Goal: Information Seeking & Learning: Learn about a topic

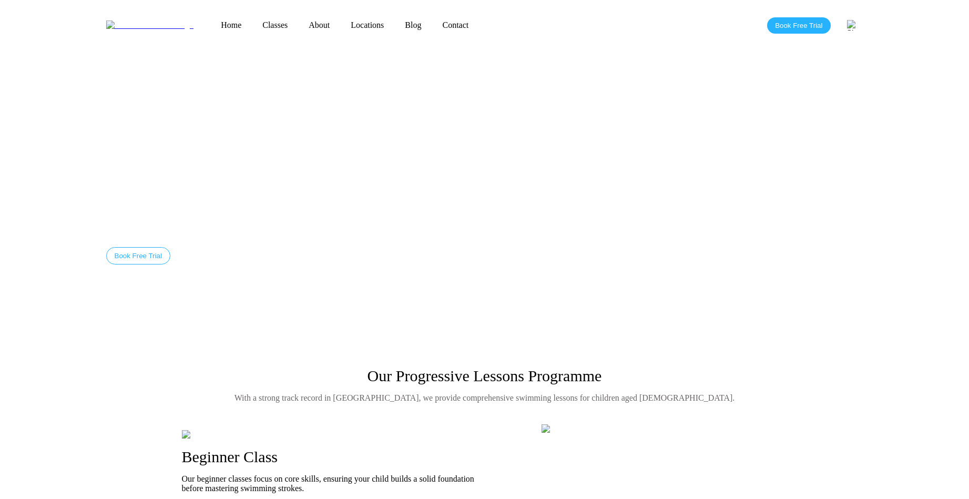
click at [252, 25] on link "Classes" at bounding box center [275, 25] width 46 height 9
click at [252, 21] on link "Classes" at bounding box center [275, 25] width 46 height 9
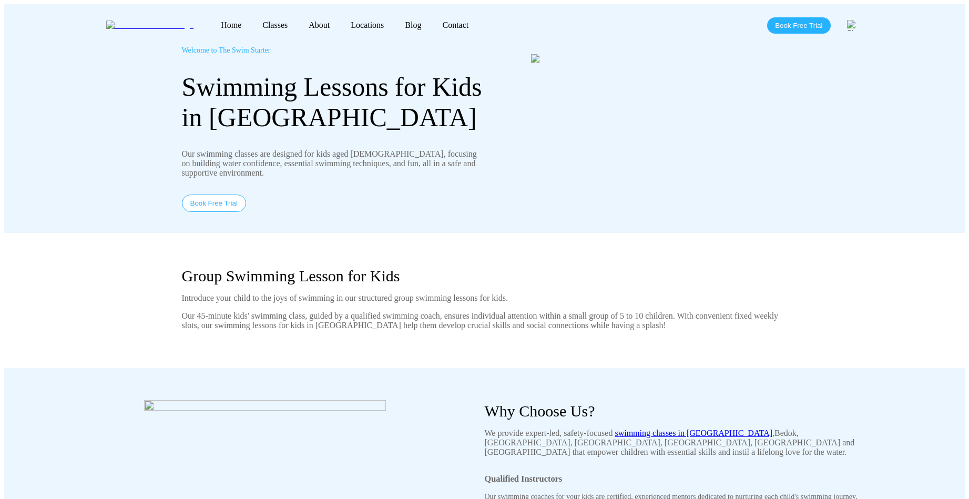
click at [449, 108] on div "Swimming Lessons for Kids in Singapore" at bounding box center [333, 102] width 303 height 61
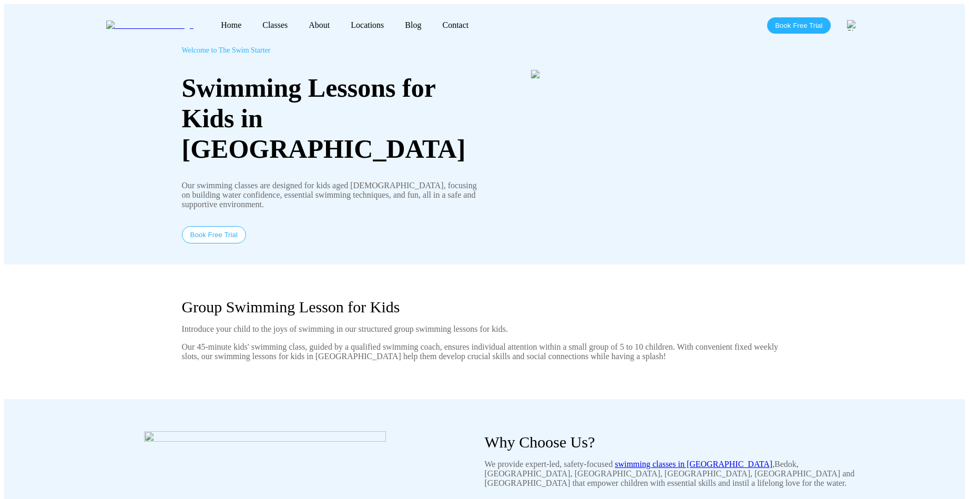
click at [252, 23] on link "Classes" at bounding box center [275, 25] width 46 height 9
click at [298, 21] on link "About" at bounding box center [319, 25] width 42 height 9
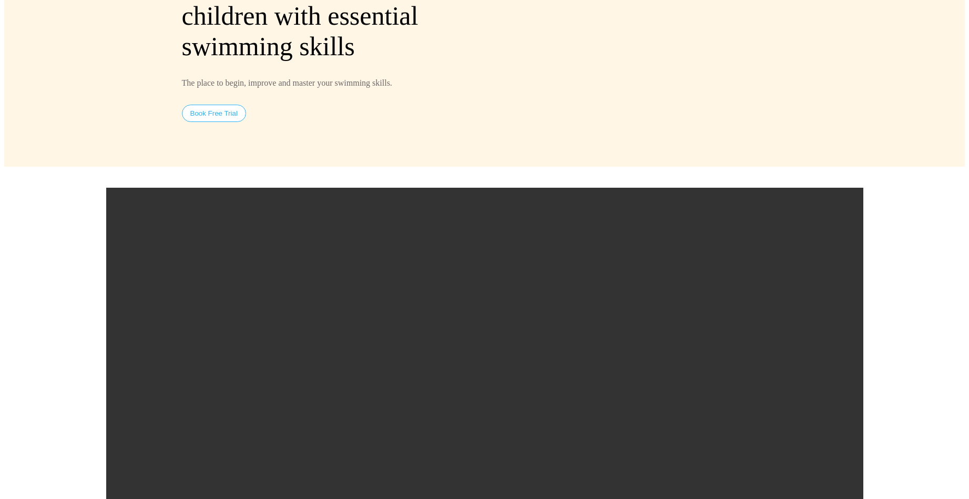
scroll to position [131, 0]
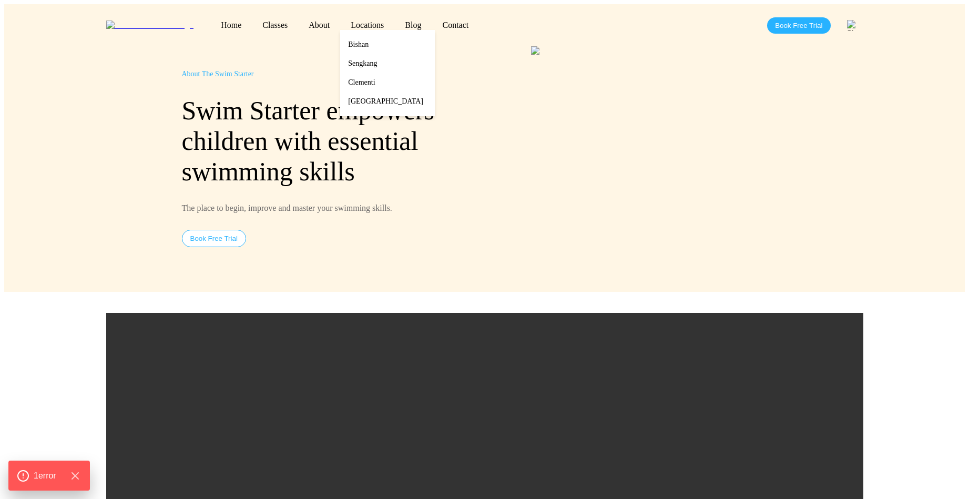
click at [340, 24] on link "Locations" at bounding box center [367, 25] width 54 height 9
click at [340, 45] on link "Bishan" at bounding box center [387, 44] width 95 height 19
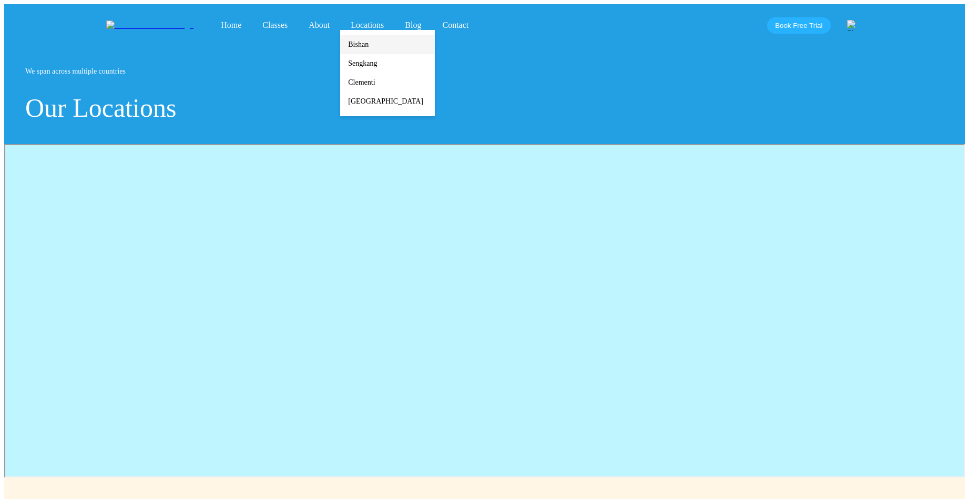
click at [340, 38] on link "Bishan" at bounding box center [387, 44] width 95 height 19
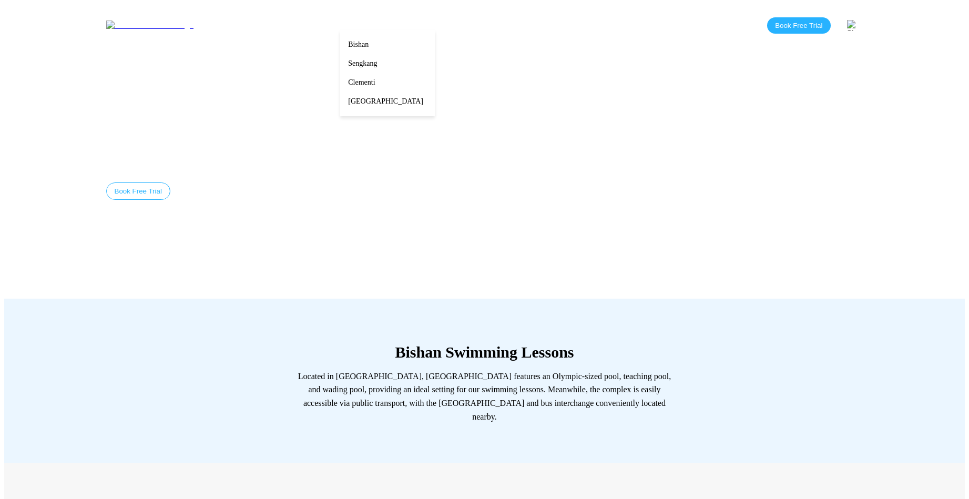
click at [340, 21] on link "Locations" at bounding box center [367, 25] width 54 height 9
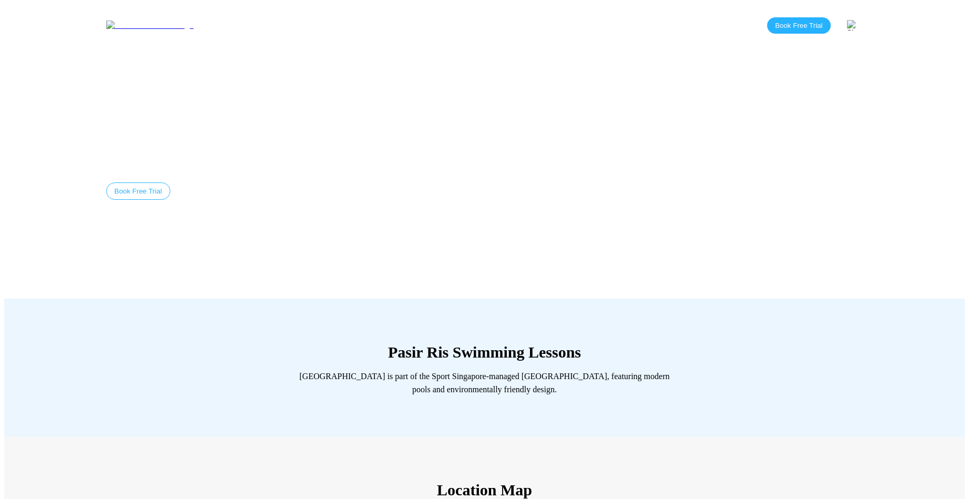
click at [394, 21] on link "Blog" at bounding box center [412, 25] width 37 height 9
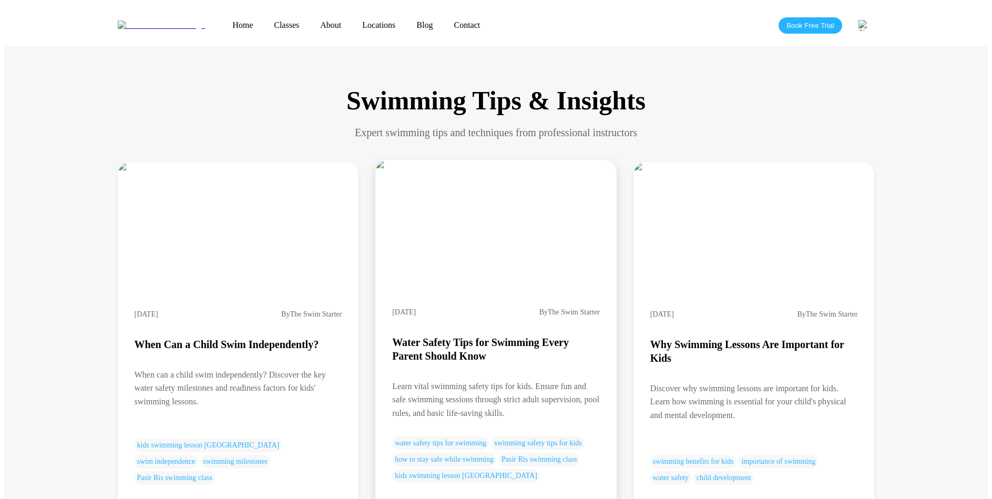
click at [524, 169] on img at bounding box center [482, 164] width 214 height 9
click at [508, 335] on h3 "Water Safety Tips for Swimming Every Parent Should Know" at bounding box center [496, 348] width 208 height 27
click at [469, 169] on img at bounding box center [482, 164] width 214 height 9
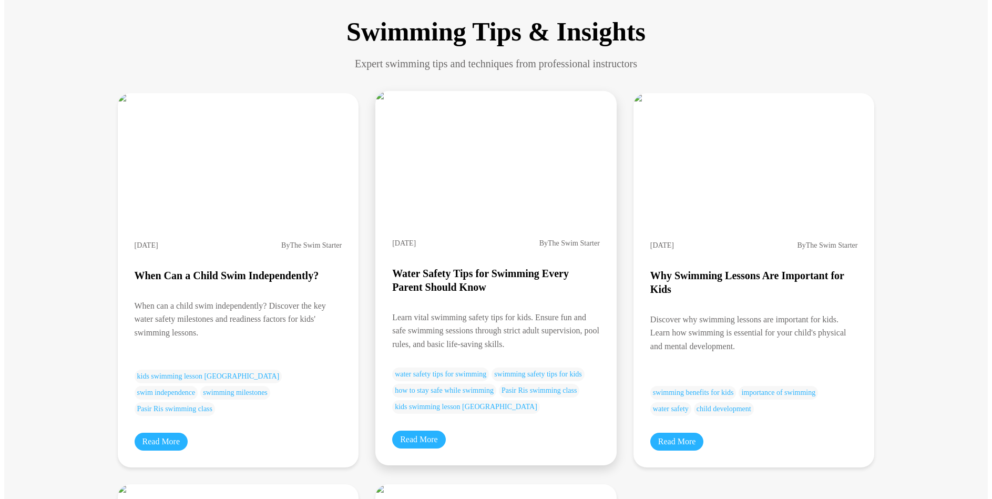
scroll to position [185, 0]
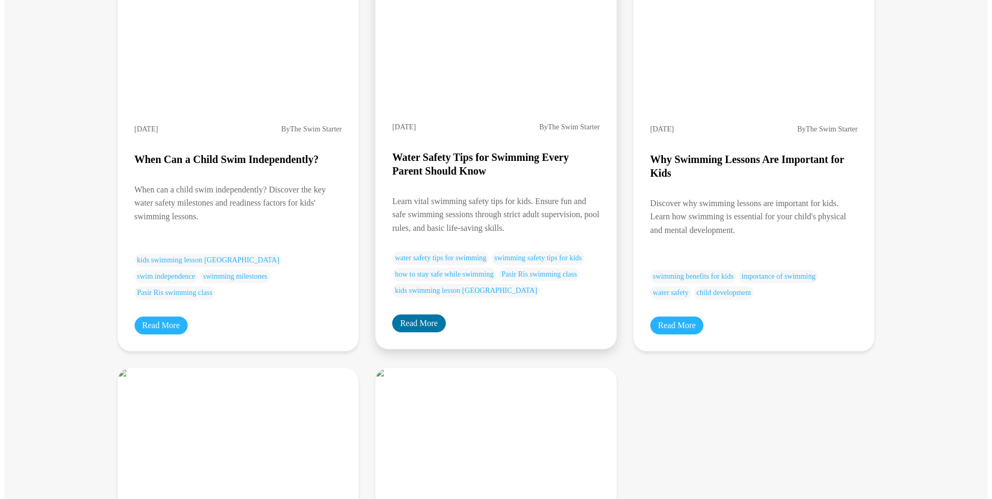
click at [442, 332] on link "Read More" at bounding box center [419, 323] width 54 height 18
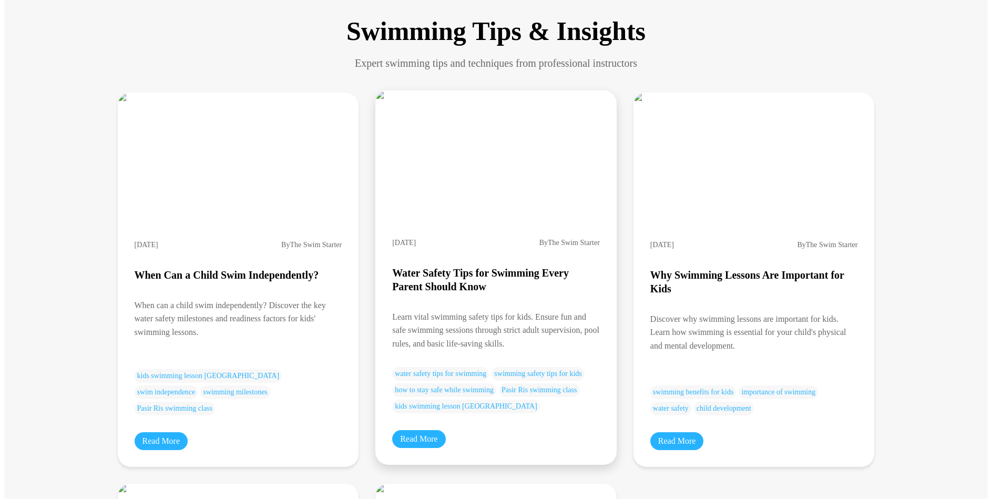
scroll to position [0, 0]
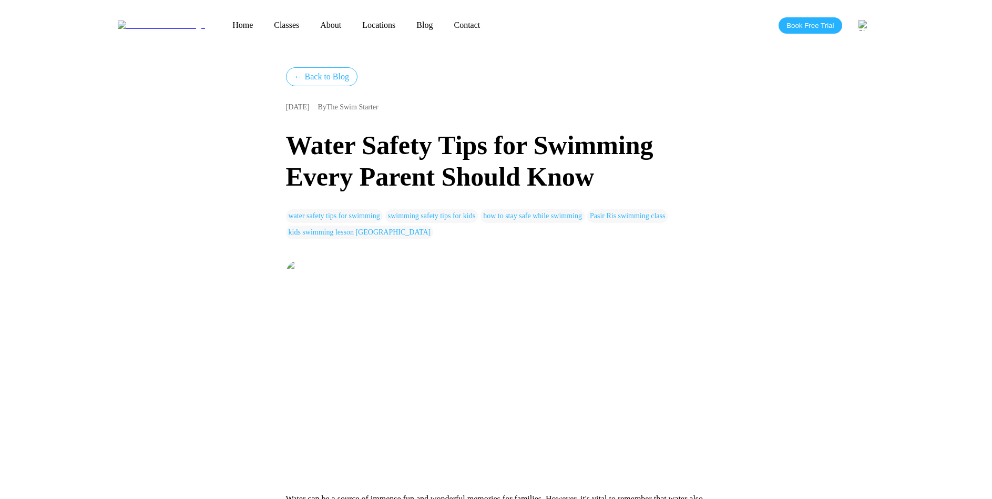
click at [222, 21] on link "Home" at bounding box center [243, 25] width 42 height 9
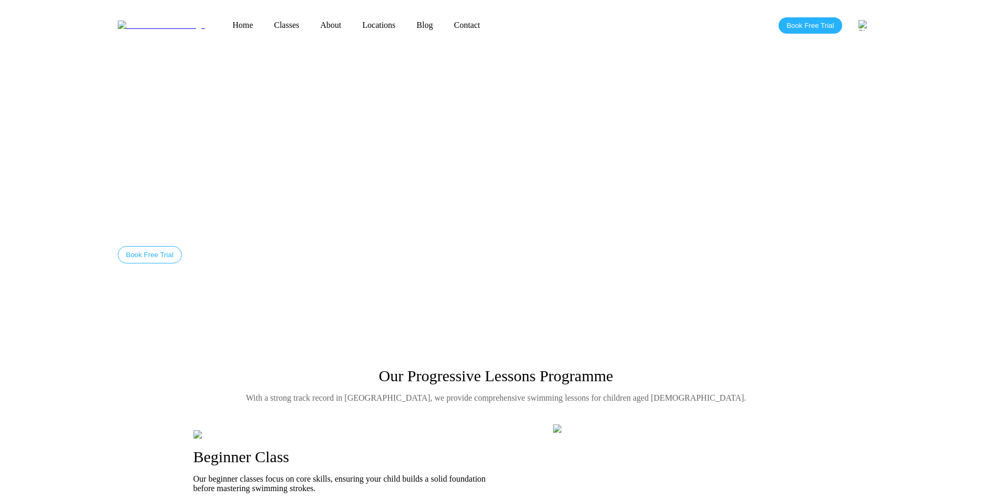
click at [263, 21] on link "Classes" at bounding box center [286, 25] width 46 height 9
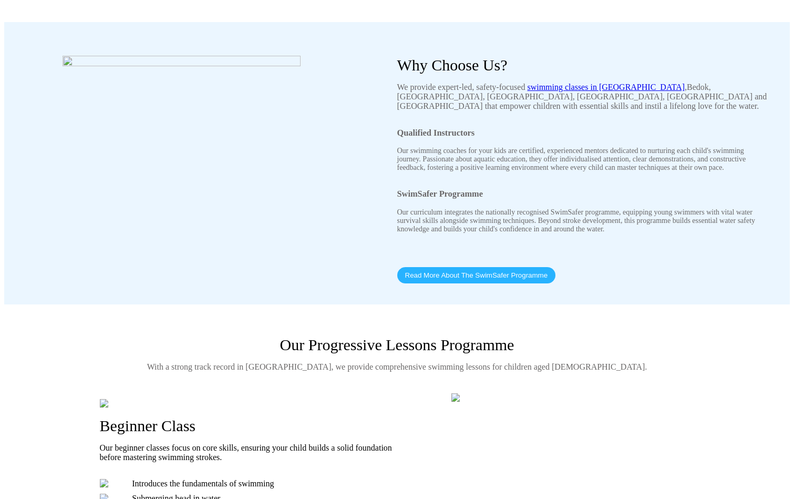
scroll to position [410, 0]
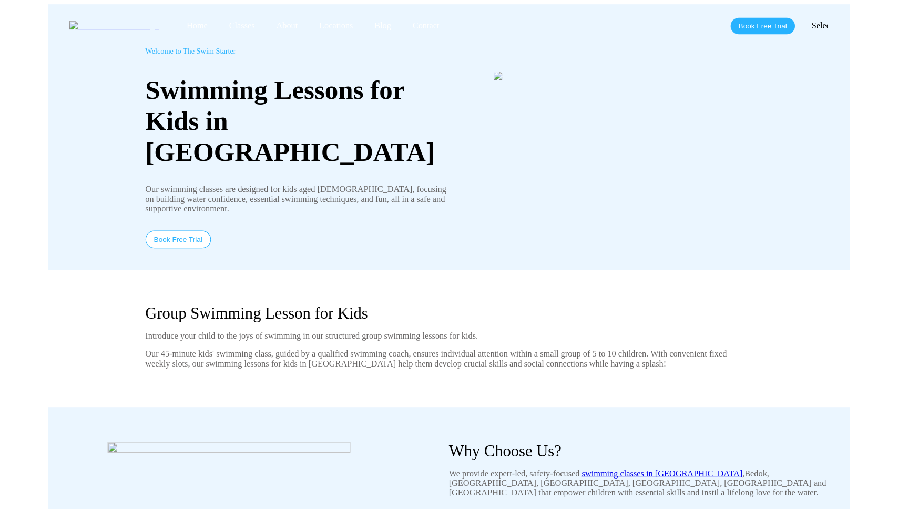
scroll to position [410, 0]
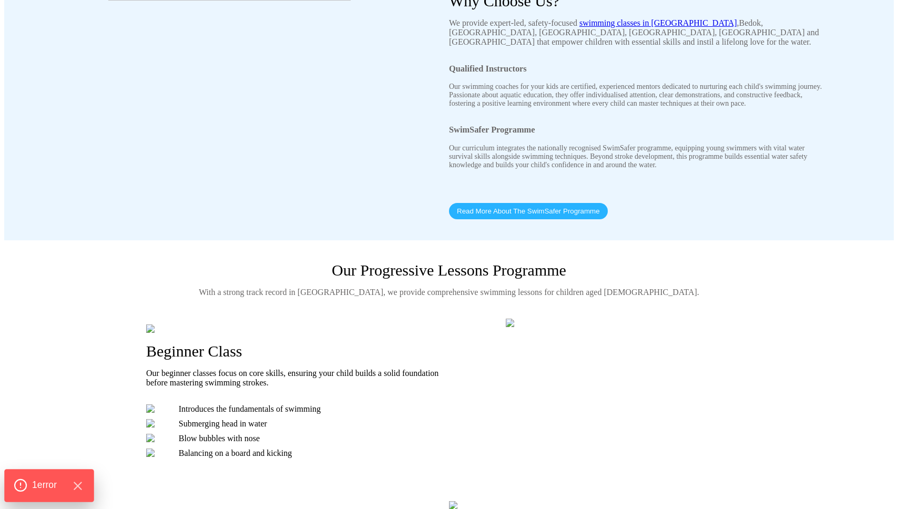
click at [44, 484] on span "1 error" at bounding box center [44, 485] width 25 height 14
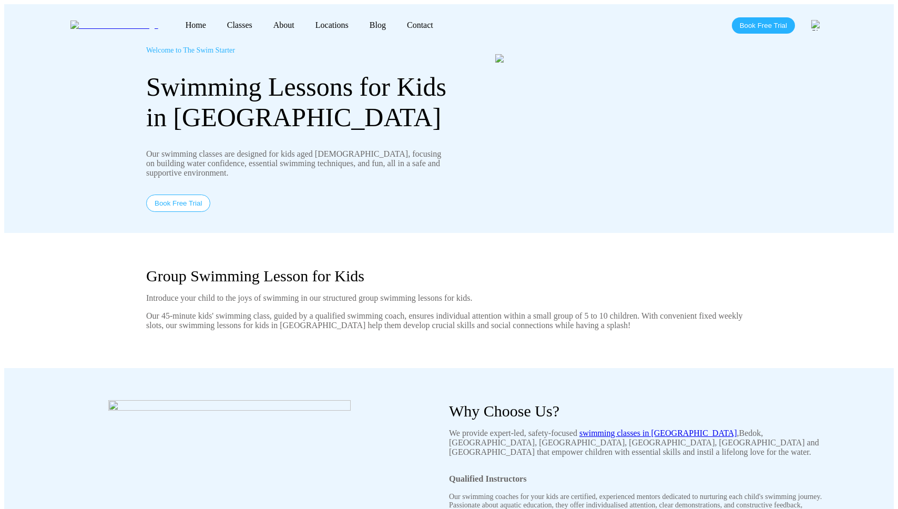
scroll to position [410, 0]
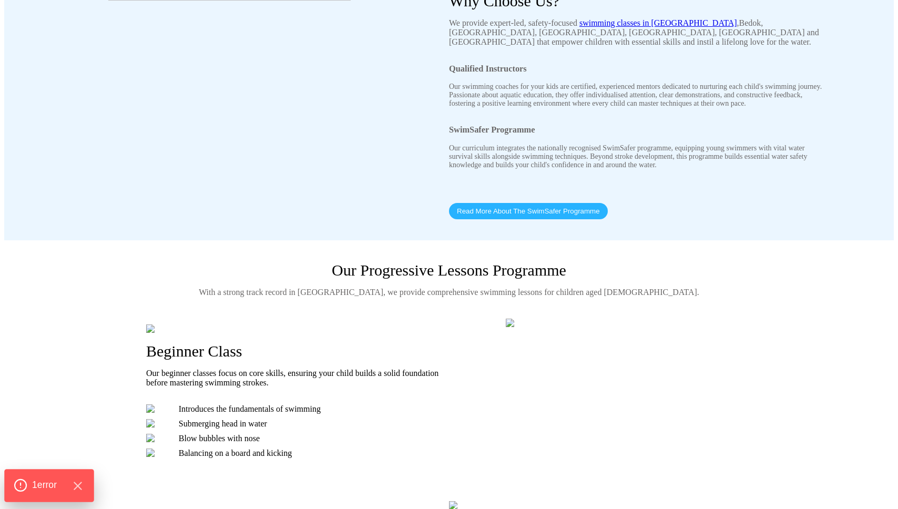
click at [57, 484] on span "1 error" at bounding box center [44, 485] width 25 height 14
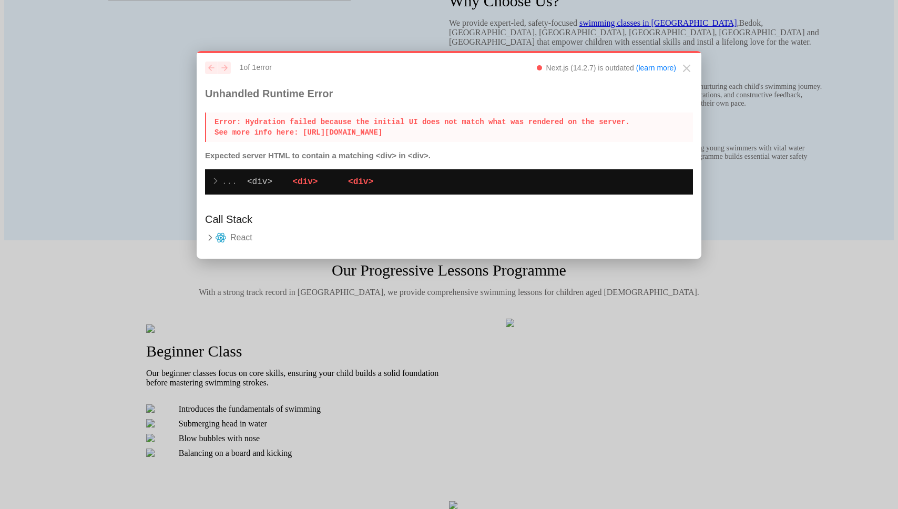
click at [243, 244] on summary "React" at bounding box center [449, 237] width 488 height 13
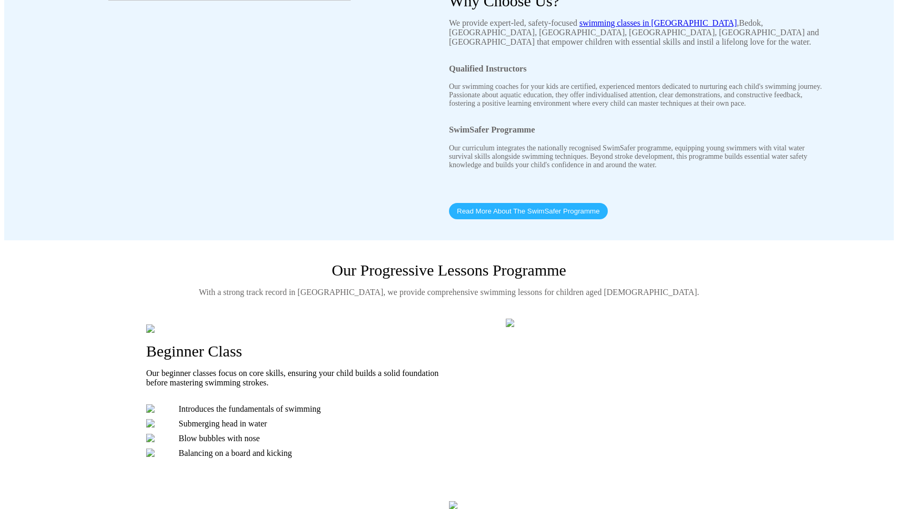
scroll to position [410, 0]
click at [46, 484] on span "1 error" at bounding box center [44, 485] width 25 height 14
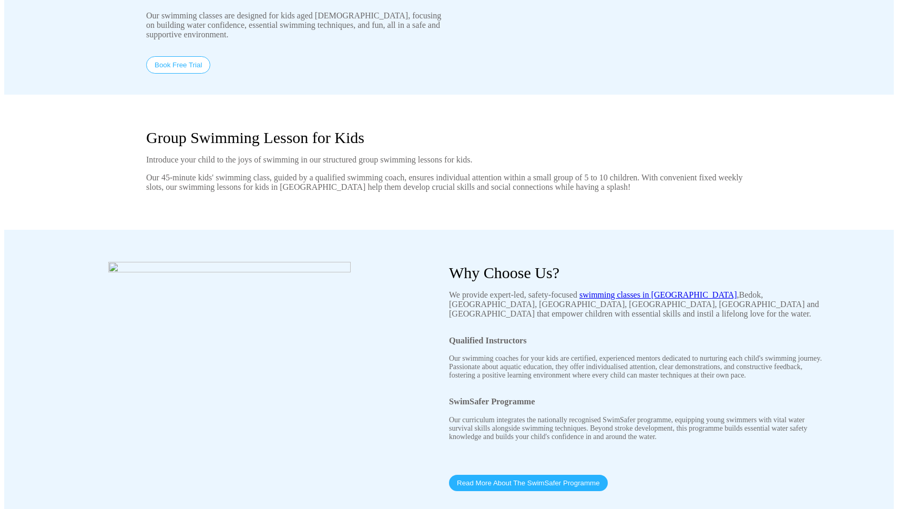
scroll to position [36, 0]
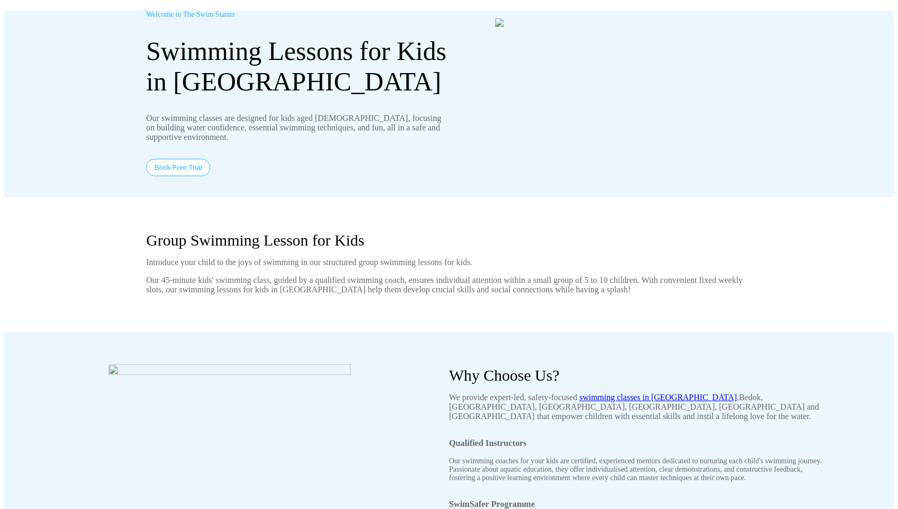
click at [81, 57] on div "Welcome to The Swim Starter Swimming Lessons for Kids in Singapore Our swimming…" at bounding box center [448, 94] width 799 height 166
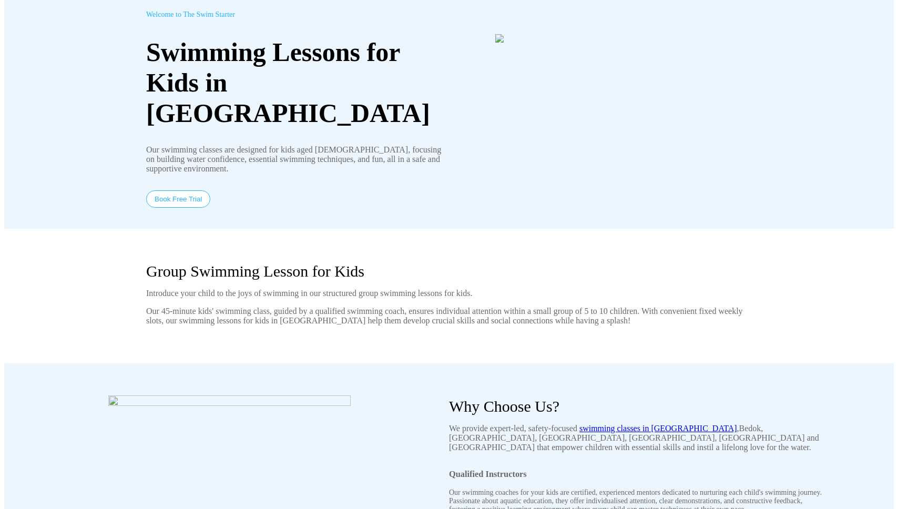
scroll to position [36, 0]
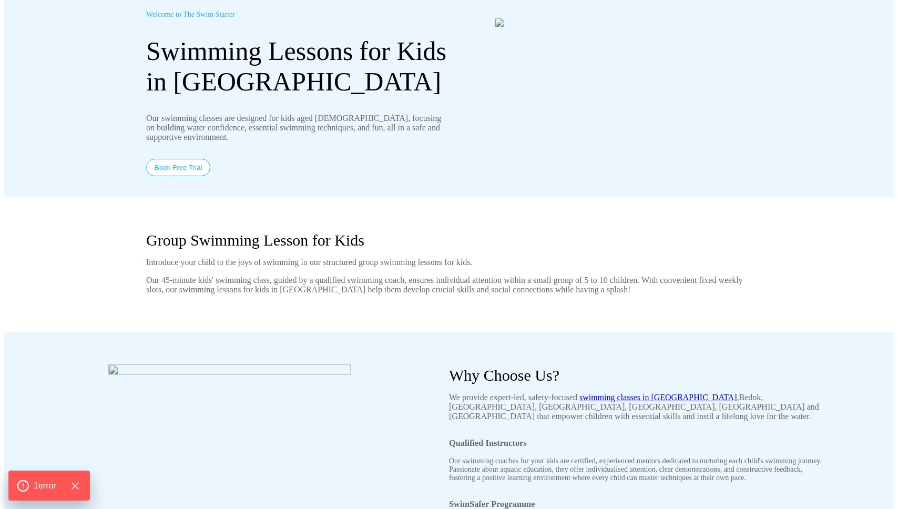
click at [195, 295] on div "Group Swimming Lesson for Kids Introduce your child to the joys of swimming in …" at bounding box center [449, 264] width 606 height 93
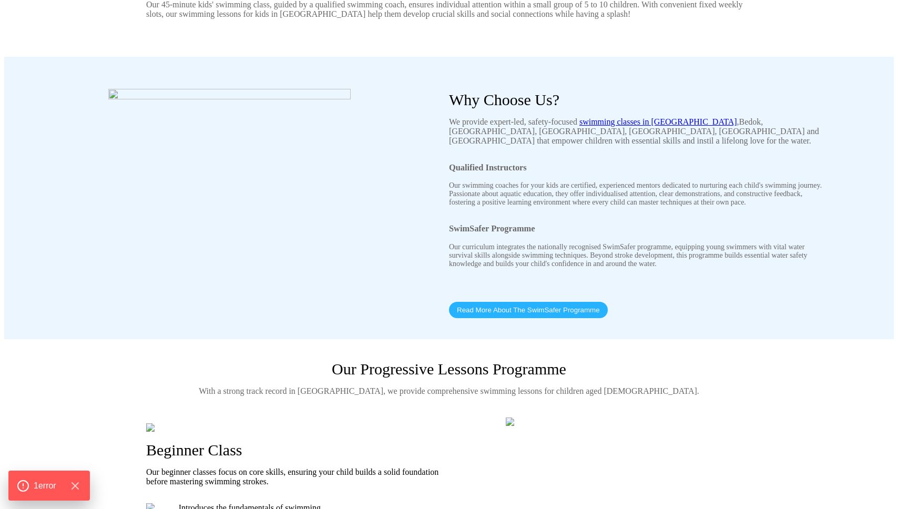
scroll to position [0, 0]
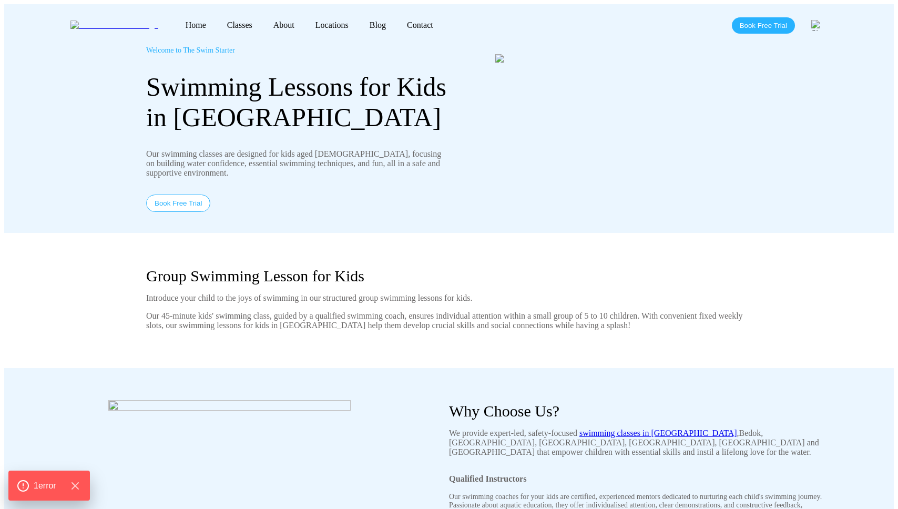
click at [175, 22] on link "Home" at bounding box center [196, 25] width 42 height 9
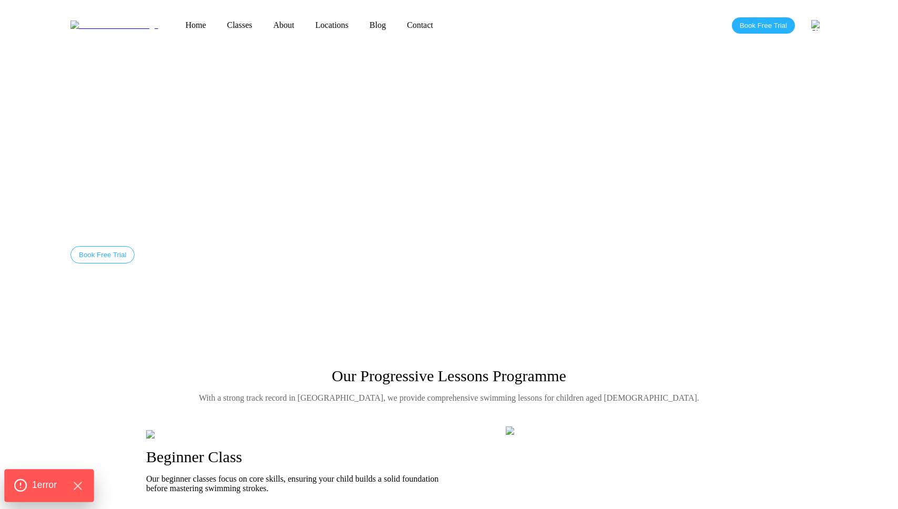
click at [50, 480] on span "1 error" at bounding box center [44, 485] width 25 height 14
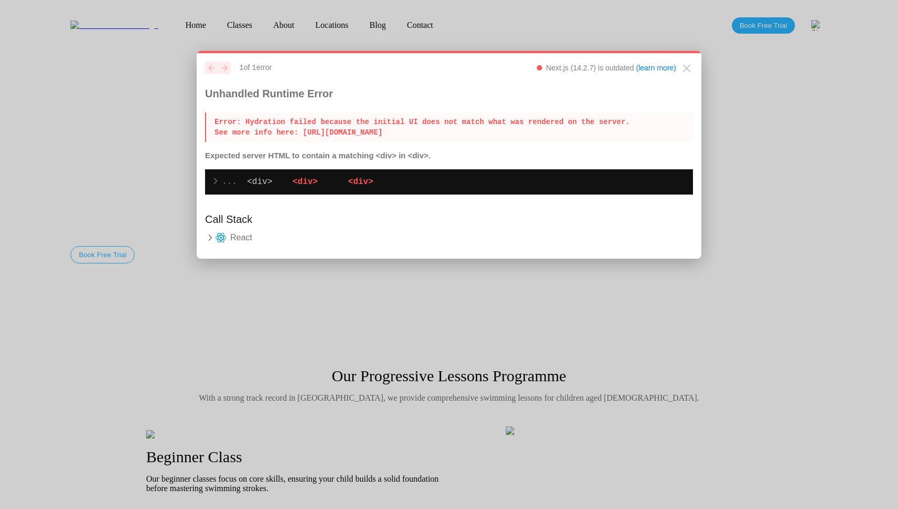
click at [210, 243] on icon at bounding box center [210, 237] width 11 height 11
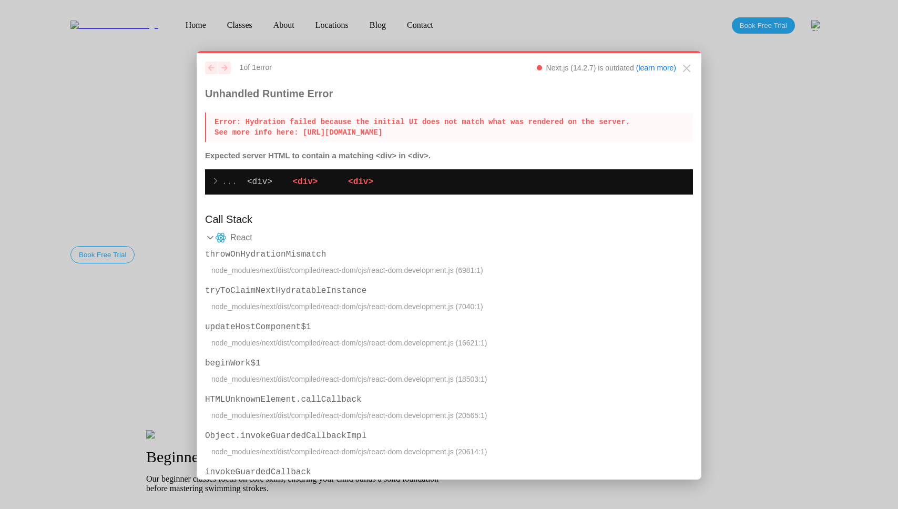
click at [292, 187] on span "<div>" at bounding box center [304, 181] width 25 height 9
click at [294, 195] on pre "... <div> <div> ^^^^^ <div> ^^^^^" at bounding box center [449, 181] width 488 height 25
click at [217, 184] on icon at bounding box center [215, 181] width 11 height 11
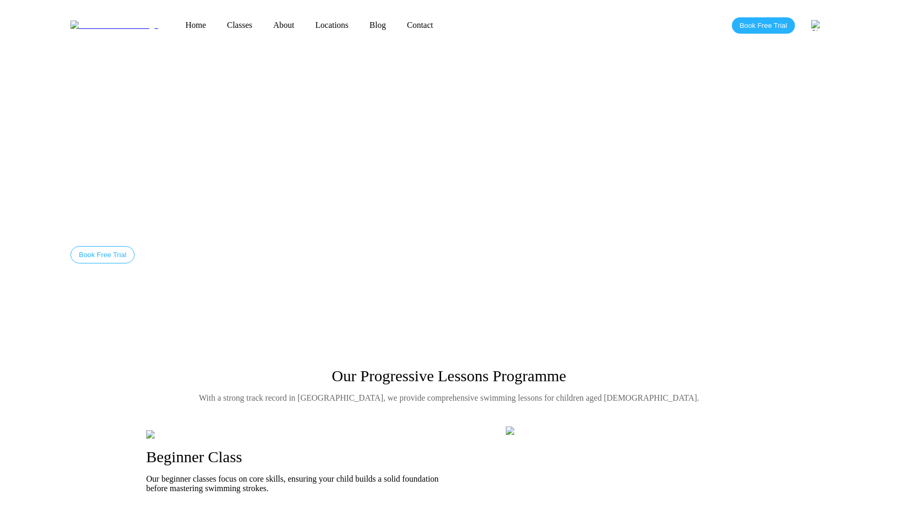
click at [217, 23] on link "Classes" at bounding box center [240, 25] width 46 height 9
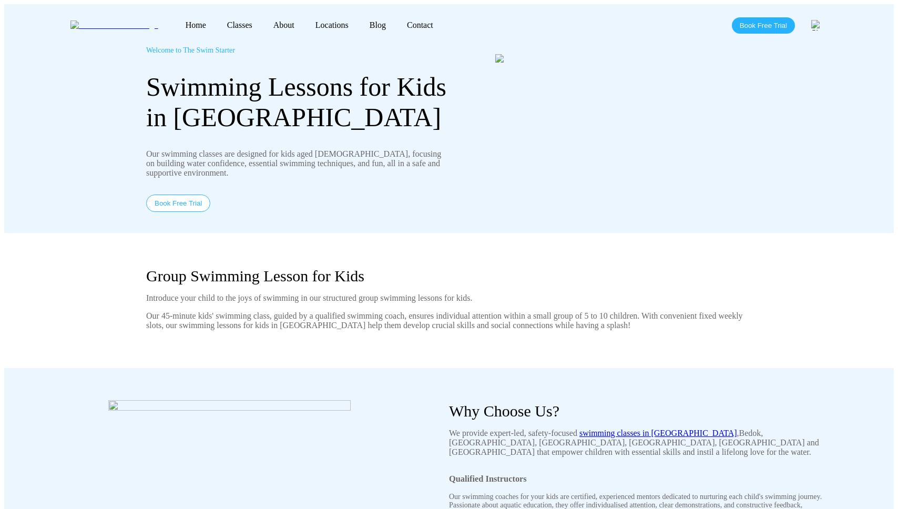
scroll to position [356, 0]
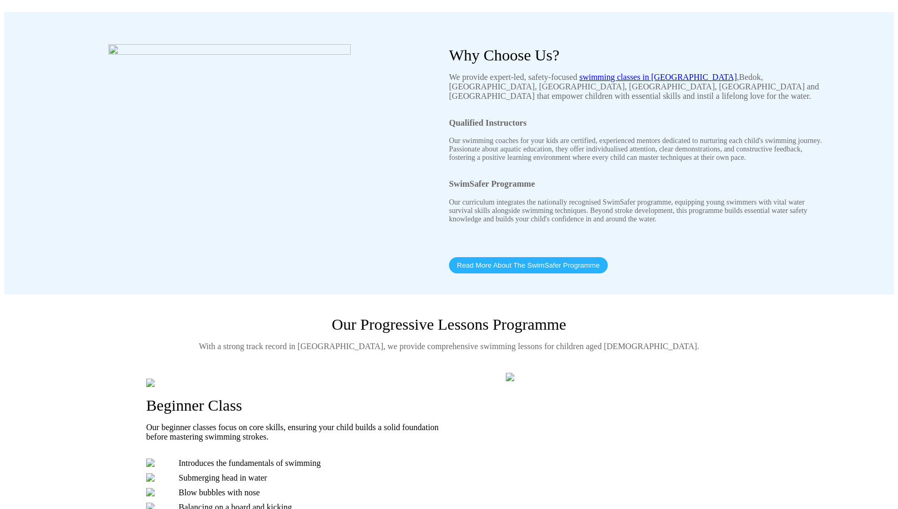
scroll to position [339, 0]
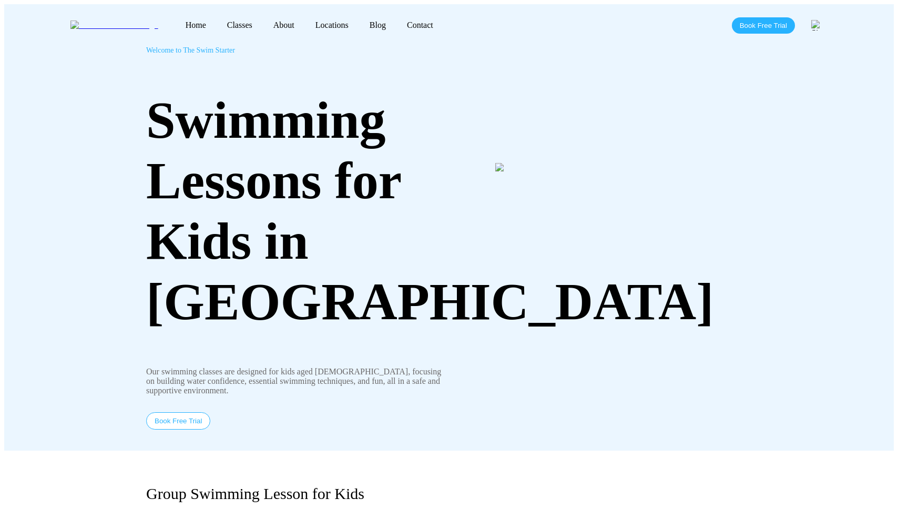
click at [175, 22] on link "Home" at bounding box center [196, 25] width 42 height 9
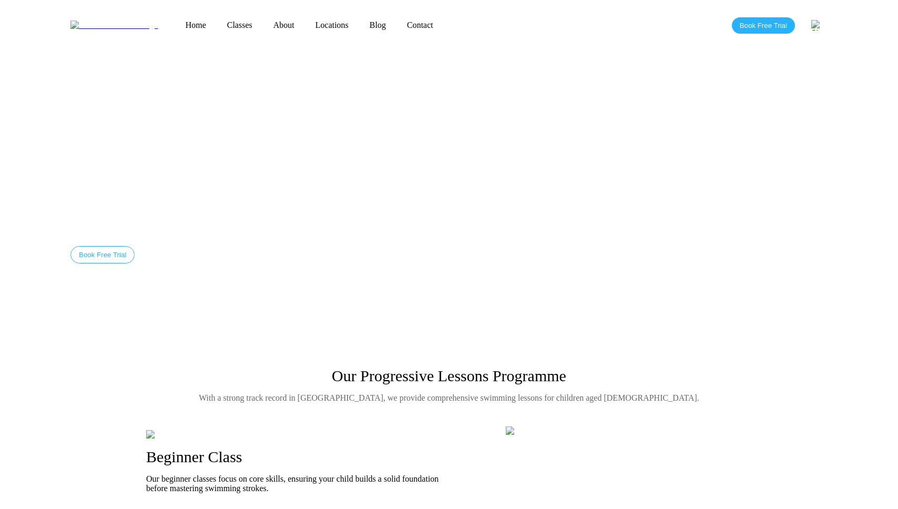
click at [217, 23] on link "Classes" at bounding box center [240, 25] width 46 height 9
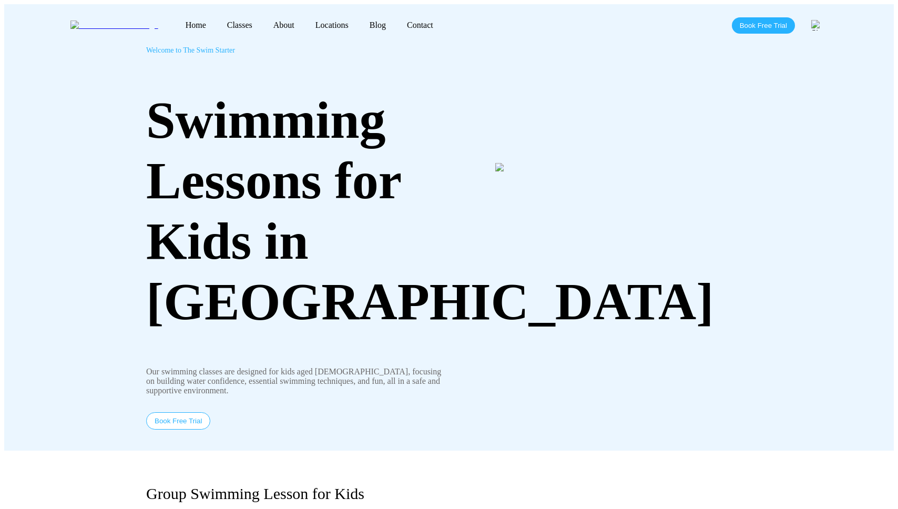
click at [263, 21] on link "About" at bounding box center [284, 25] width 42 height 9
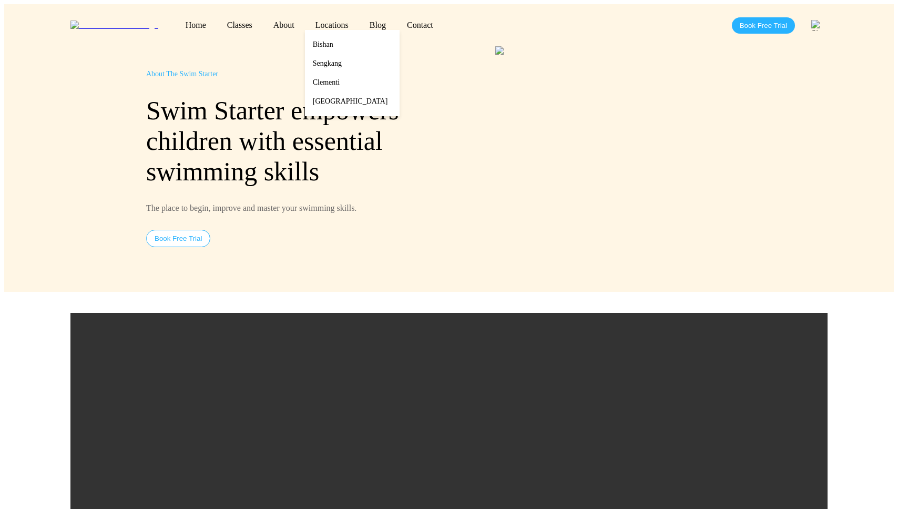
click at [305, 21] on link "Locations" at bounding box center [332, 25] width 54 height 9
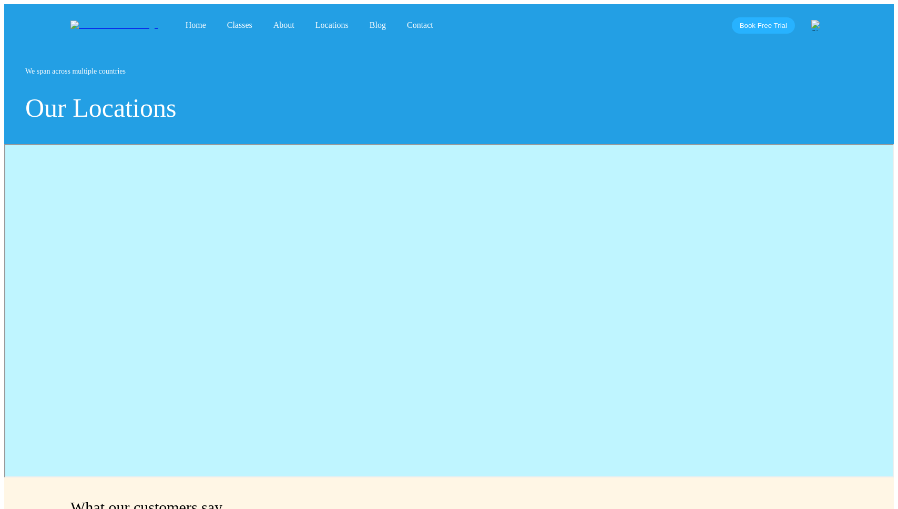
click at [359, 23] on link "Blog" at bounding box center [377, 25] width 37 height 9
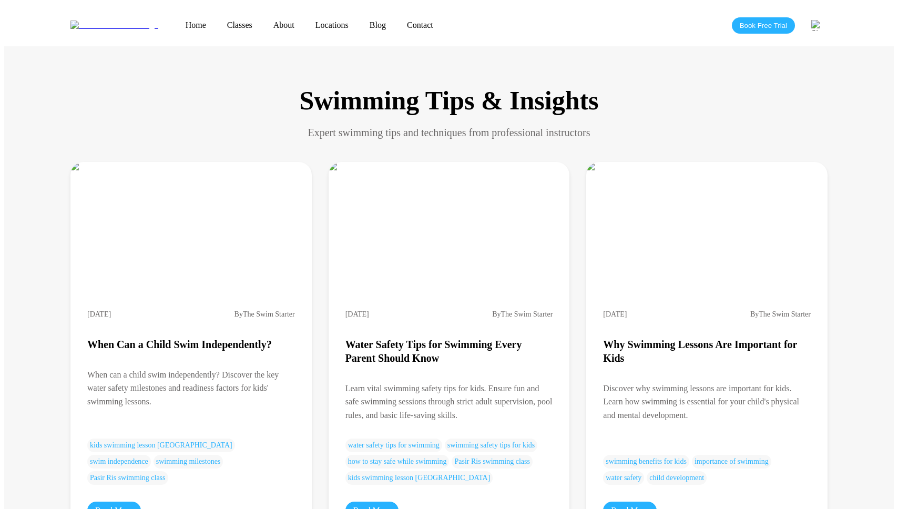
click at [396, 22] on link "Contact" at bounding box center [419, 25] width 47 height 9
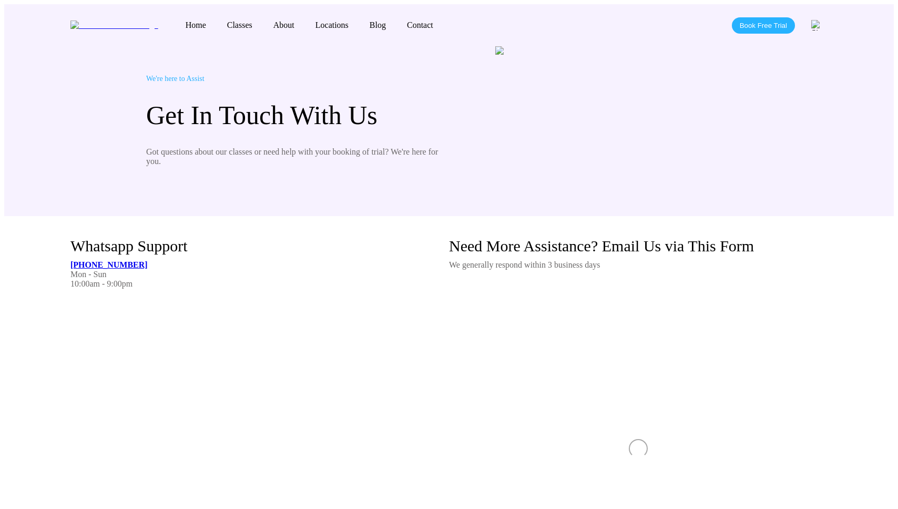
click at [359, 22] on link "Blog" at bounding box center [377, 25] width 37 height 9
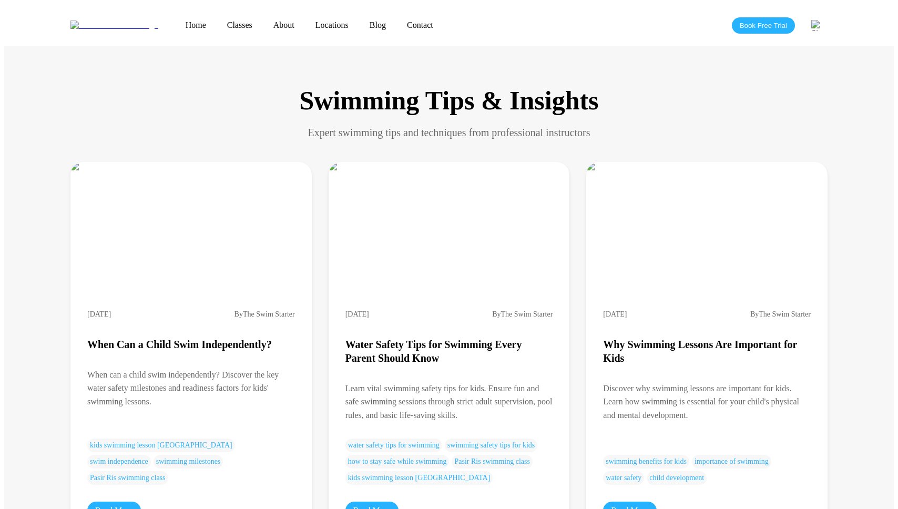
click at [217, 21] on link "Classes" at bounding box center [240, 25] width 46 height 9
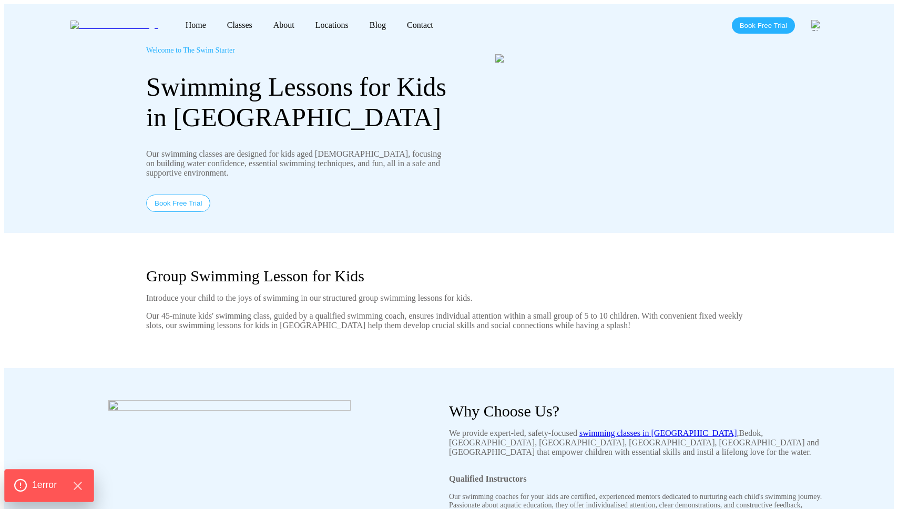
click at [30, 492] on div "1 error" at bounding box center [49, 485] width 71 height 14
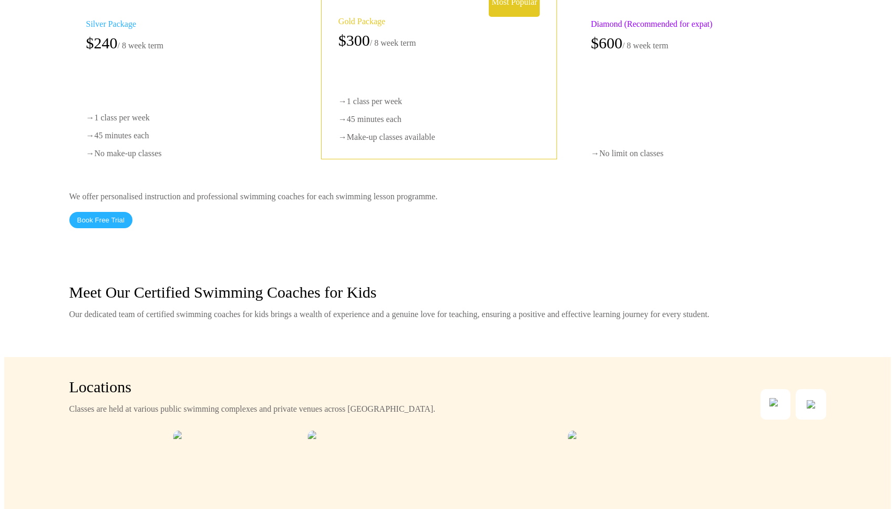
scroll to position [1619, 0]
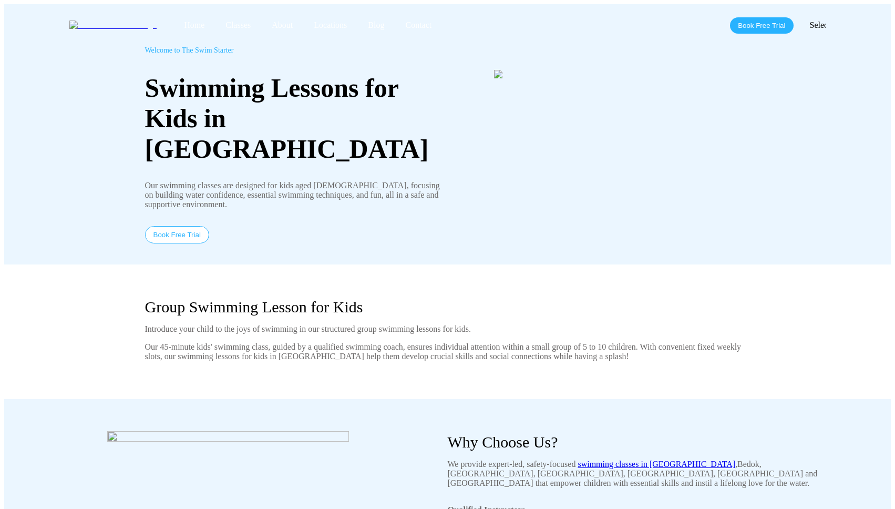
scroll to position [1619, 0]
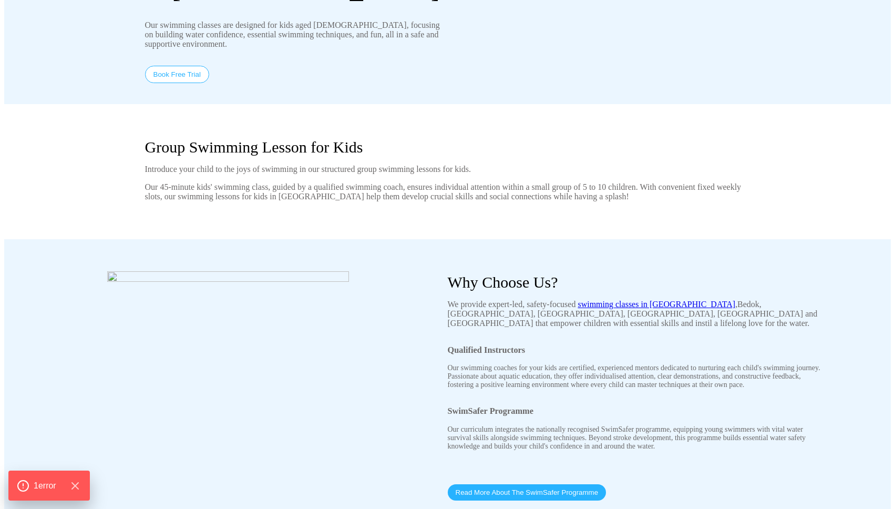
scroll to position [401, 0]
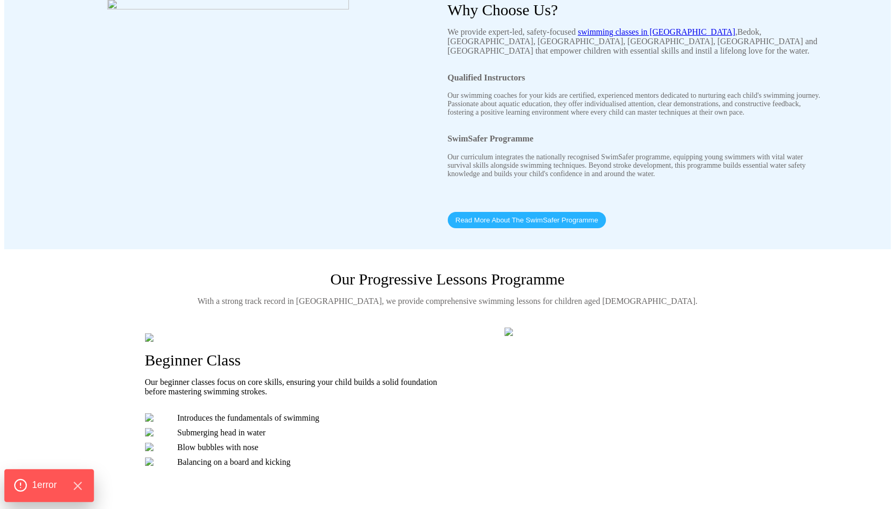
click at [46, 489] on span "1 error" at bounding box center [44, 485] width 25 height 14
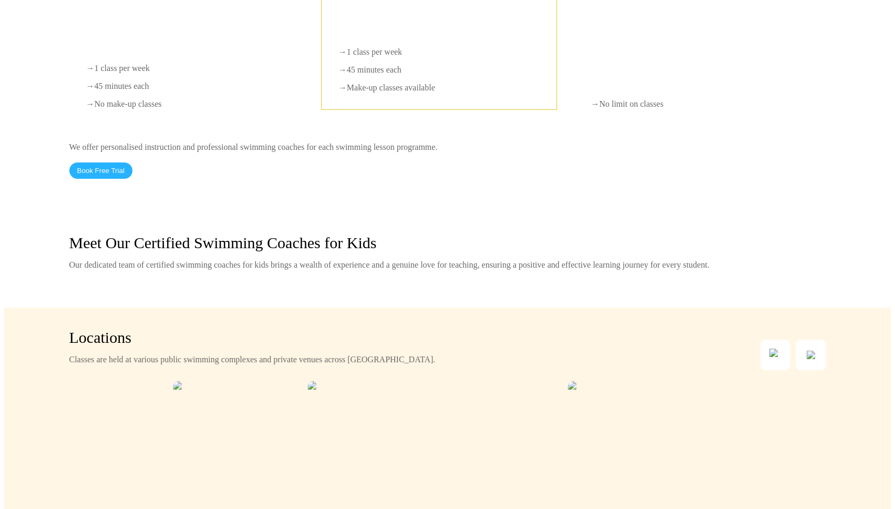
scroll to position [1325, 0]
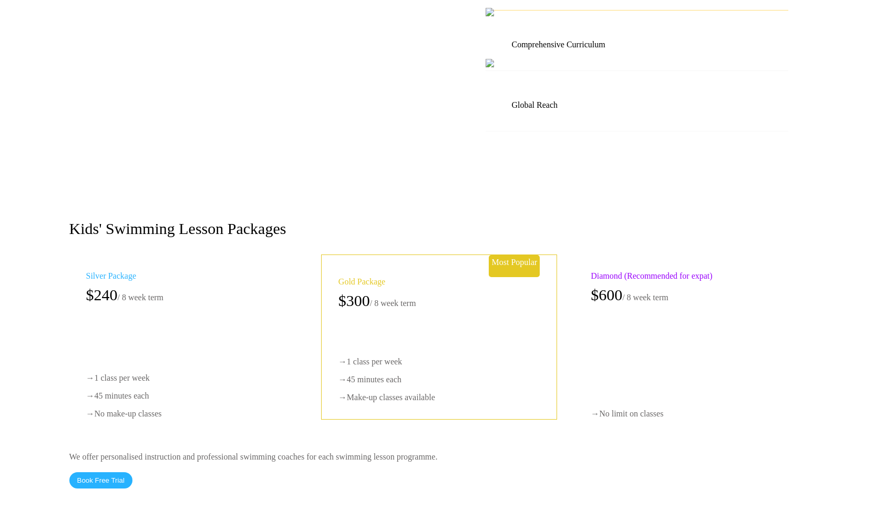
scroll to position [1325, 0]
click at [50, 490] on span "1 error" at bounding box center [44, 485] width 25 height 14
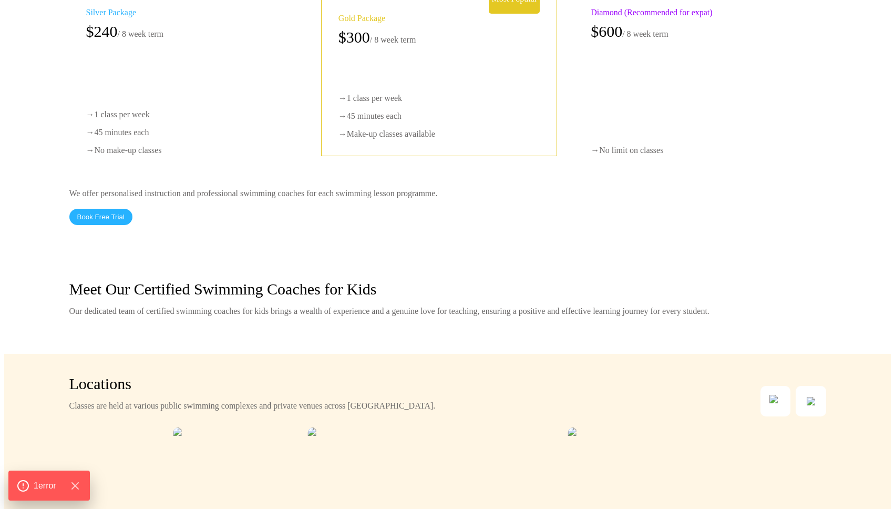
scroll to position [1505, 0]
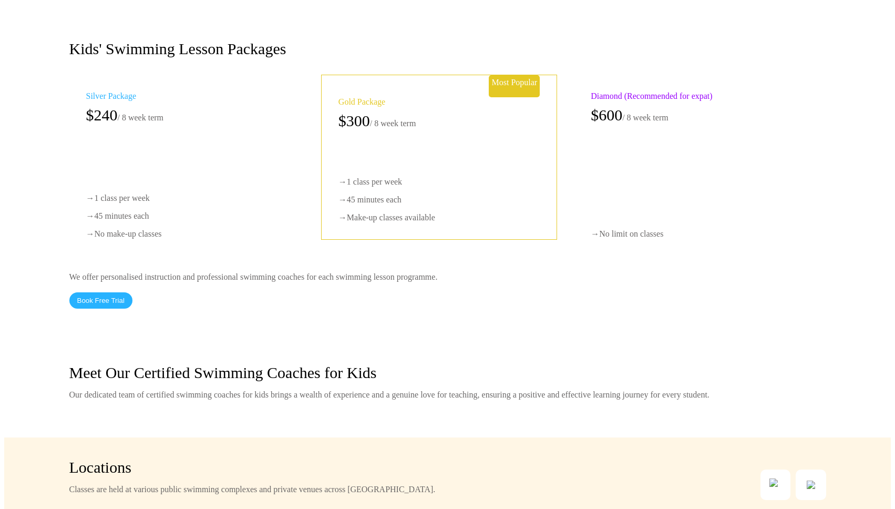
scroll to position [1505, 0]
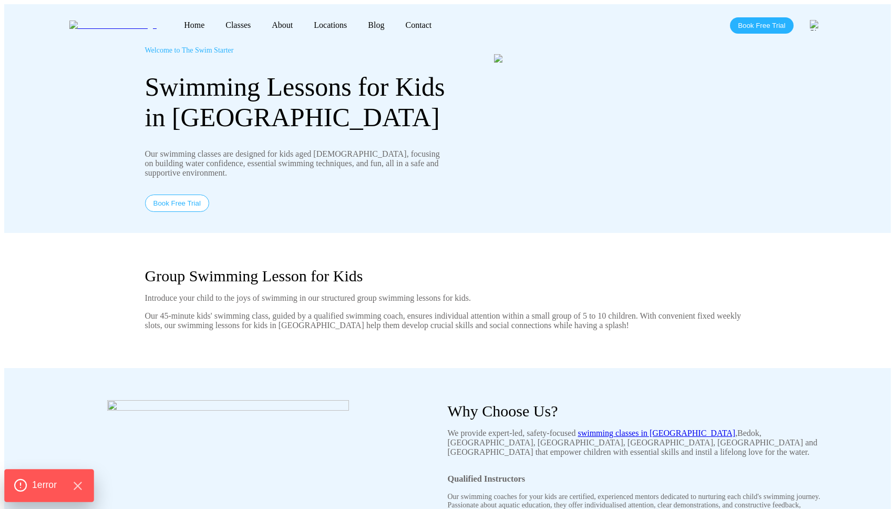
click at [52, 484] on span "1 error" at bounding box center [44, 485] width 25 height 14
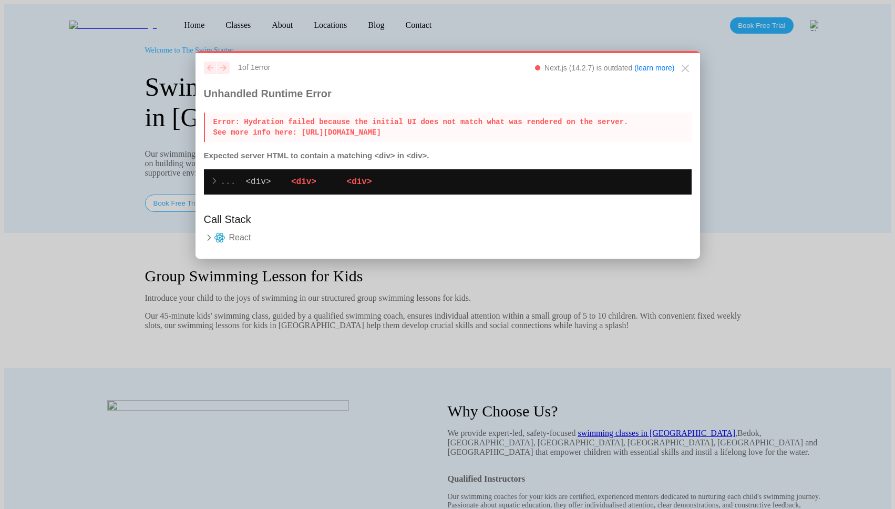
click at [347, 187] on span "<div>" at bounding box center [359, 181] width 25 height 9
click at [228, 182] on span "..." at bounding box center [228, 181] width 15 height 9
click at [223, 184] on span "..." at bounding box center [228, 181] width 15 height 9
click at [218, 184] on icon at bounding box center [214, 181] width 11 height 11
click at [207, 243] on icon at bounding box center [209, 237] width 11 height 11
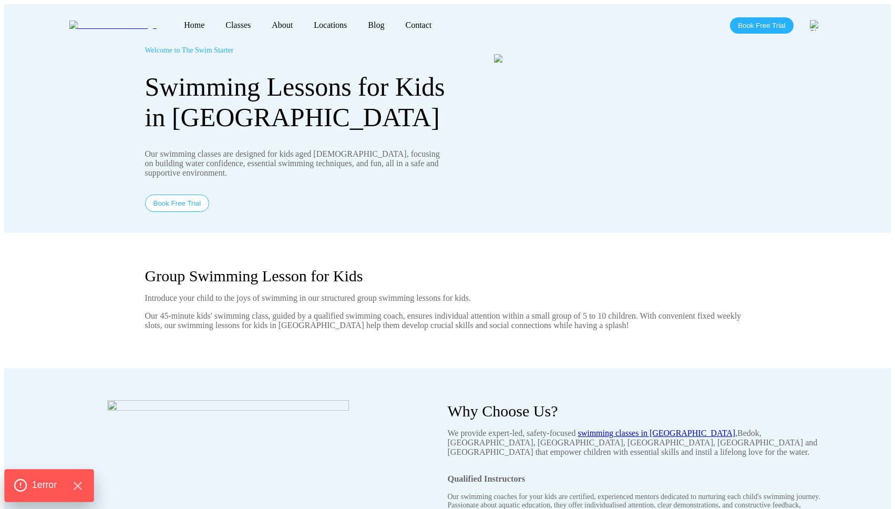
click at [37, 489] on span "1 error" at bounding box center [44, 485] width 25 height 14
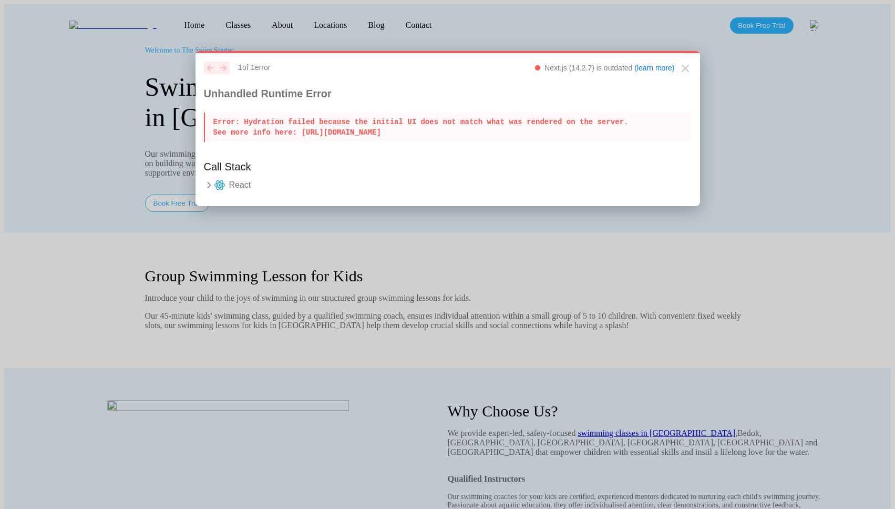
click at [230, 193] on details "React throwOnHydrationMismatch node_modules/next/dist/compiled/react-dom/cjs/re…" at bounding box center [448, 187] width 488 height 17
click at [220, 187] on icon at bounding box center [220, 185] width 11 height 11
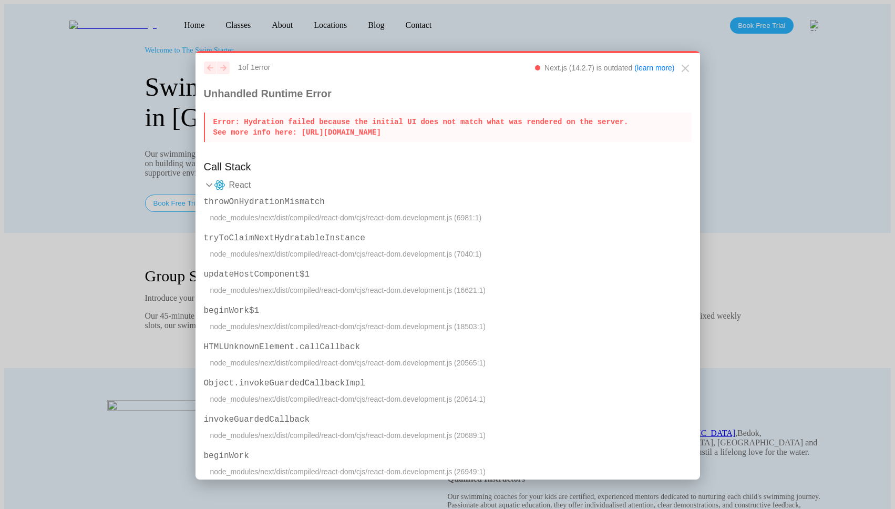
click at [206, 185] on icon at bounding box center [209, 185] width 11 height 11
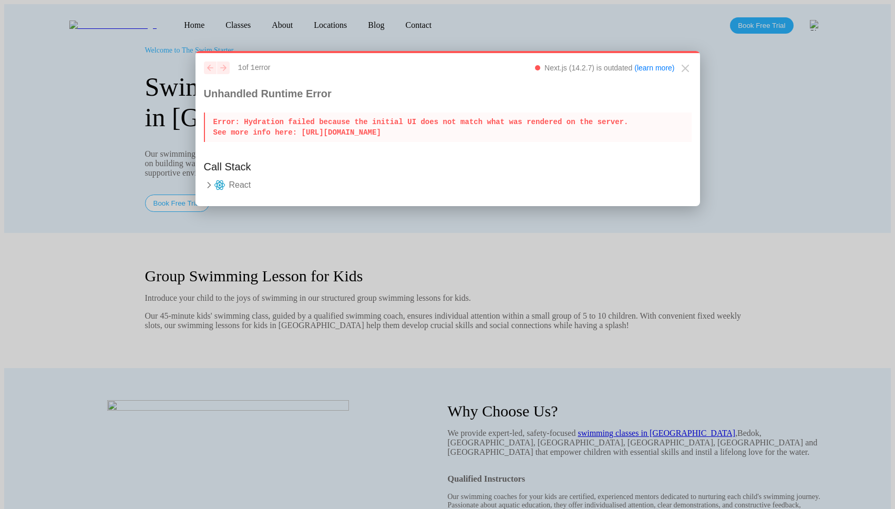
drag, startPoint x: 201, startPoint y: 105, endPoint x: 261, endPoint y: 119, distance: 61.2
click at [261, 119] on div "previous next 1 of 1 error Next.js (14.2.7) is outdated (learn more) Unhandled …" at bounding box center [448, 128] width 505 height 155
drag, startPoint x: 202, startPoint y: 82, endPoint x: 657, endPoint y: 147, distance: 459.4
click at [657, 147] on div "previous next 1 of 1 error Next.js (14.2.7) is outdated (learn more) Unhandled …" at bounding box center [448, 128] width 505 height 155
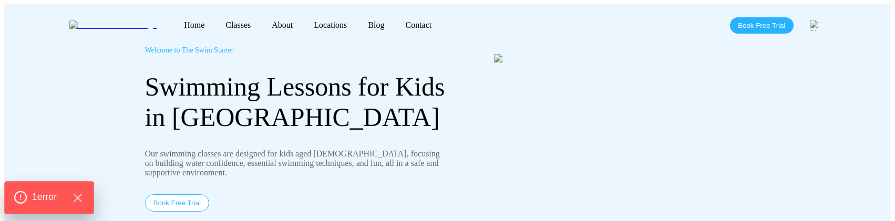
click at [57, 196] on span "1 error" at bounding box center [44, 198] width 25 height 14
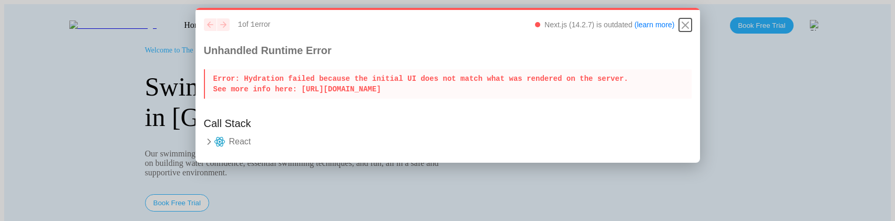
click at [683, 27] on icon "Close" at bounding box center [685, 25] width 6 height 6
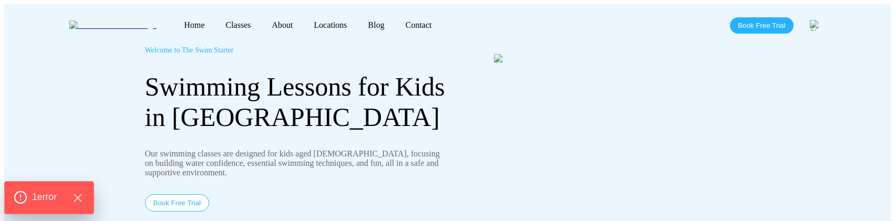
click at [32, 206] on div "1 error" at bounding box center [48, 197] width 89 height 33
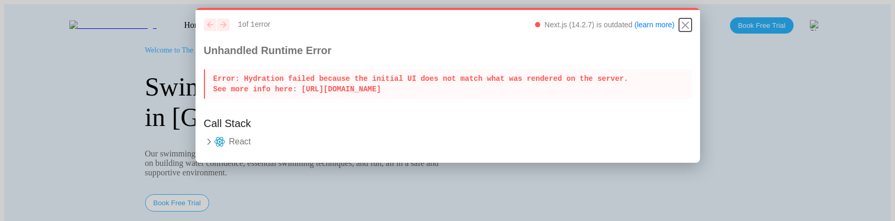
click at [686, 25] on icon "Close" at bounding box center [685, 25] width 6 height 6
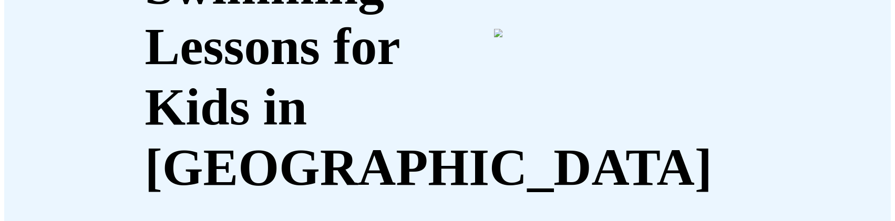
scroll to position [267, 0]
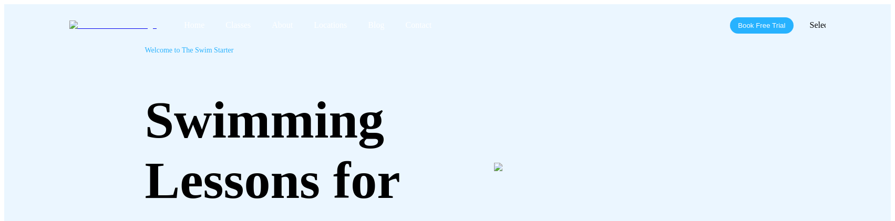
scroll to position [267, 0]
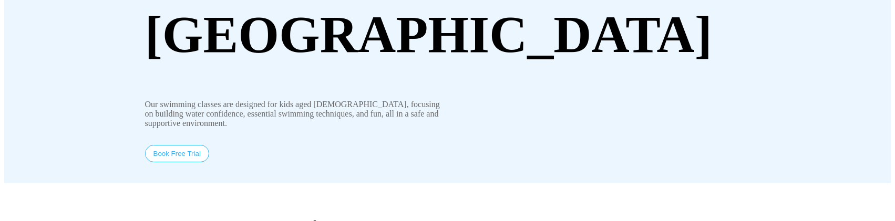
scroll to position [267, 0]
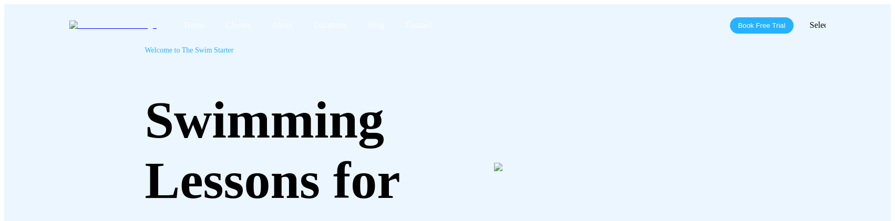
scroll to position [199, 0]
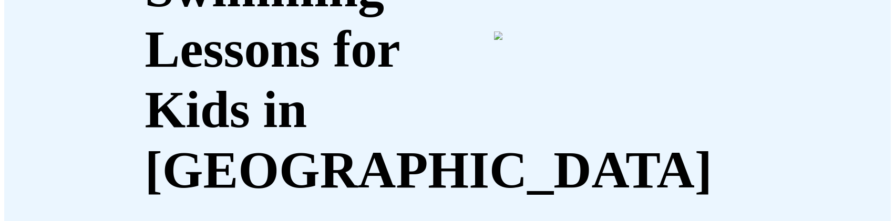
scroll to position [131, 0]
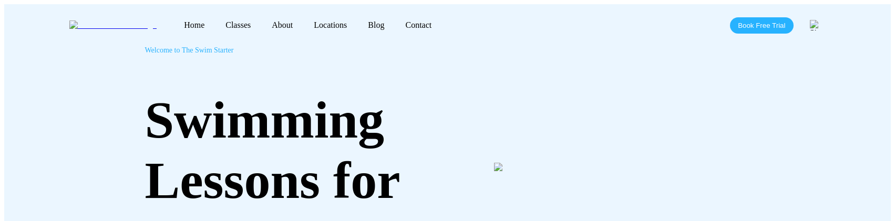
scroll to position [131, 0]
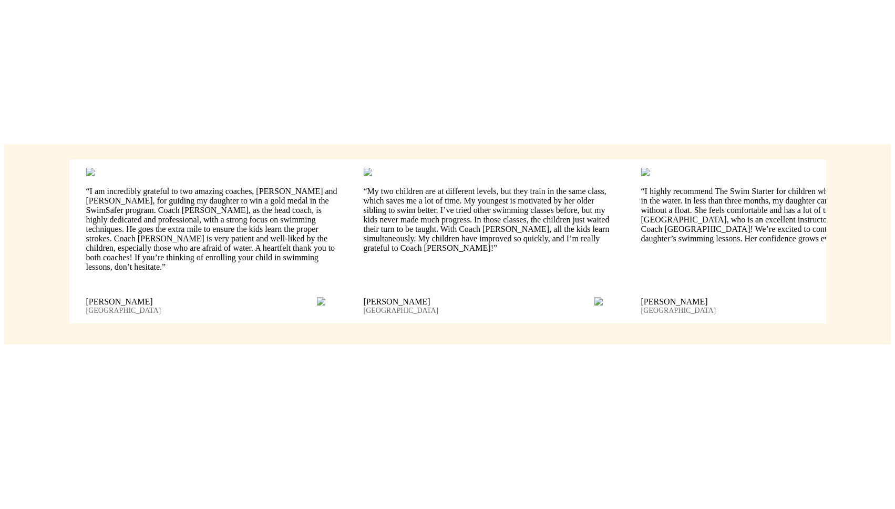
scroll to position [2587, 0]
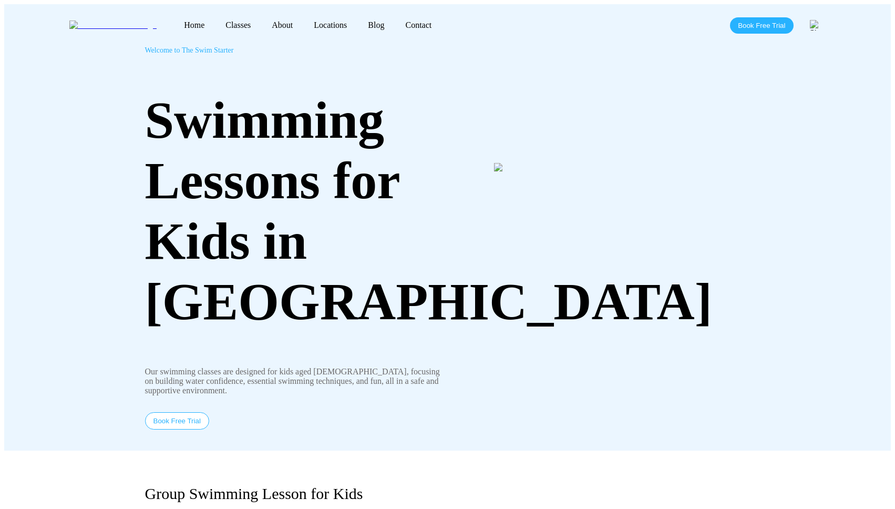
scroll to position [2587, 0]
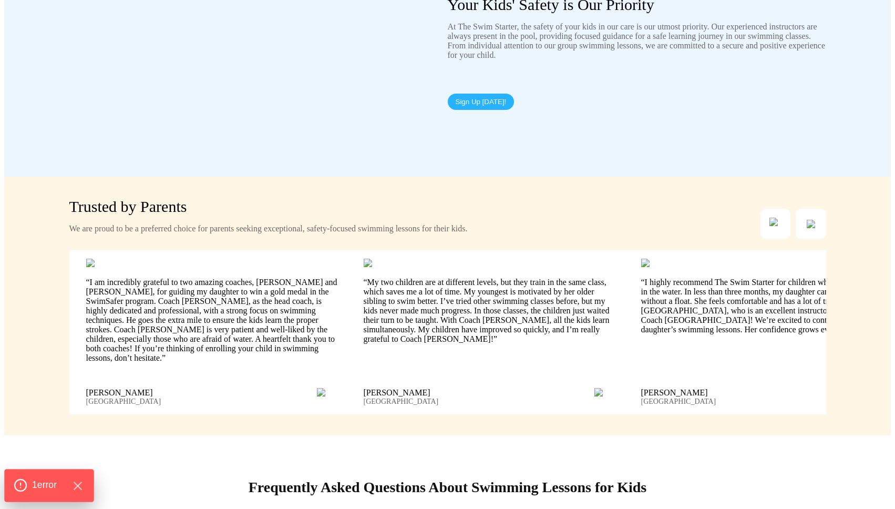
click at [47, 483] on span "1 error" at bounding box center [44, 485] width 25 height 14
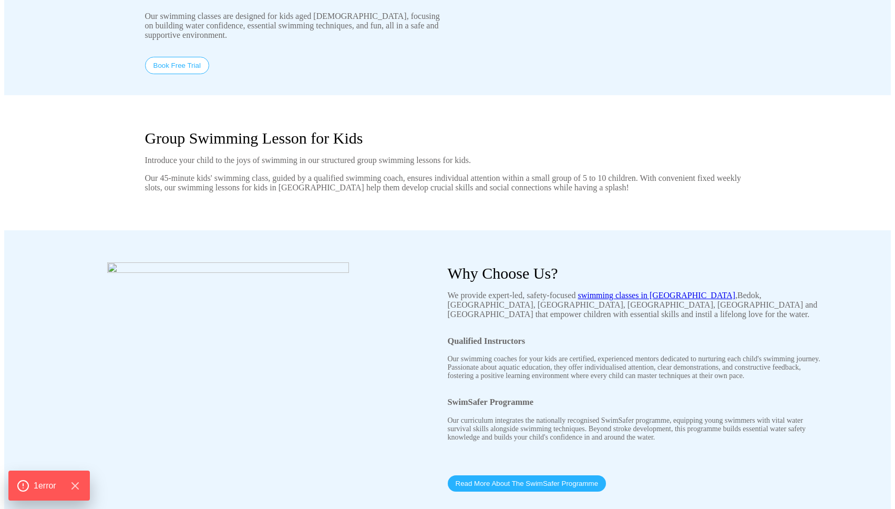
scroll to position [0, 0]
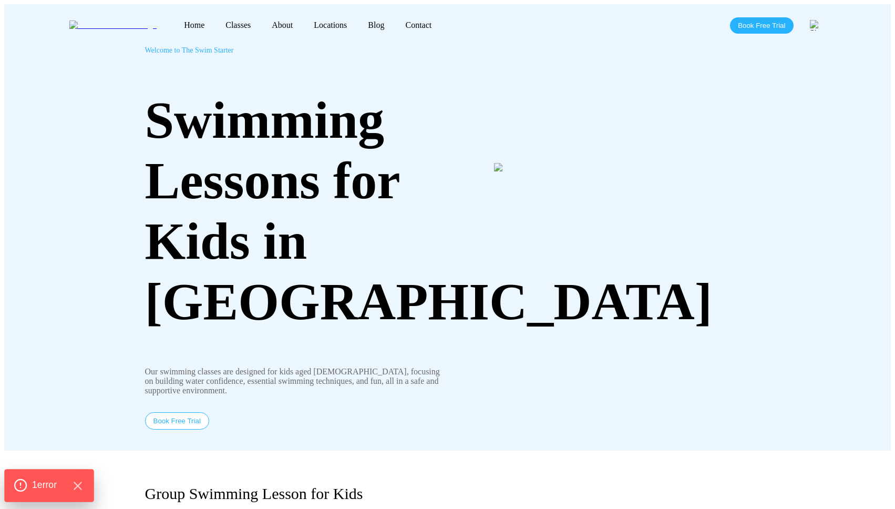
click at [55, 477] on div "1 error" at bounding box center [48, 485] width 89 height 33
click at [49, 490] on span "1 error" at bounding box center [44, 485] width 25 height 14
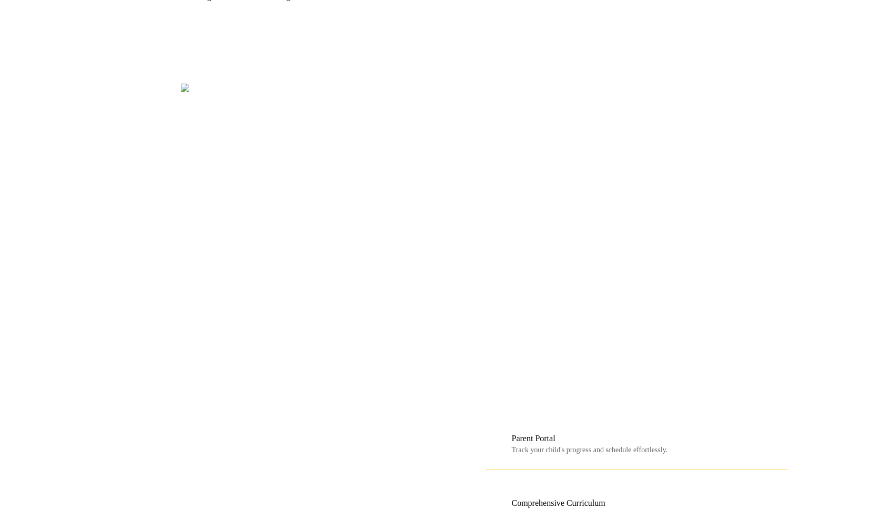
scroll to position [905, 0]
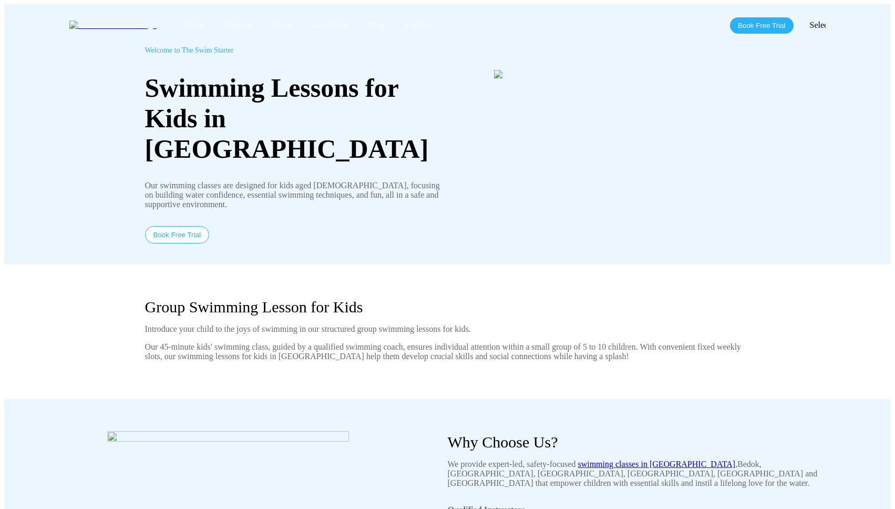
scroll to position [905, 0]
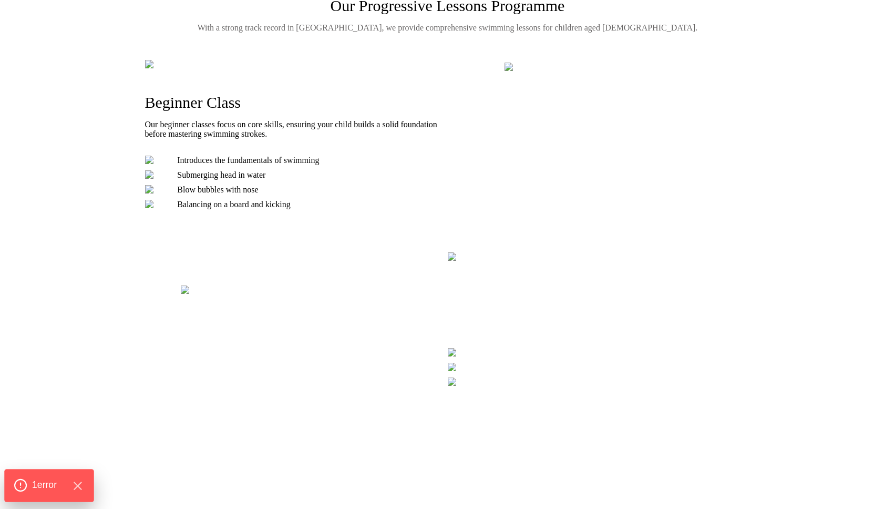
click at [63, 475] on div "1 error" at bounding box center [48, 485] width 89 height 33
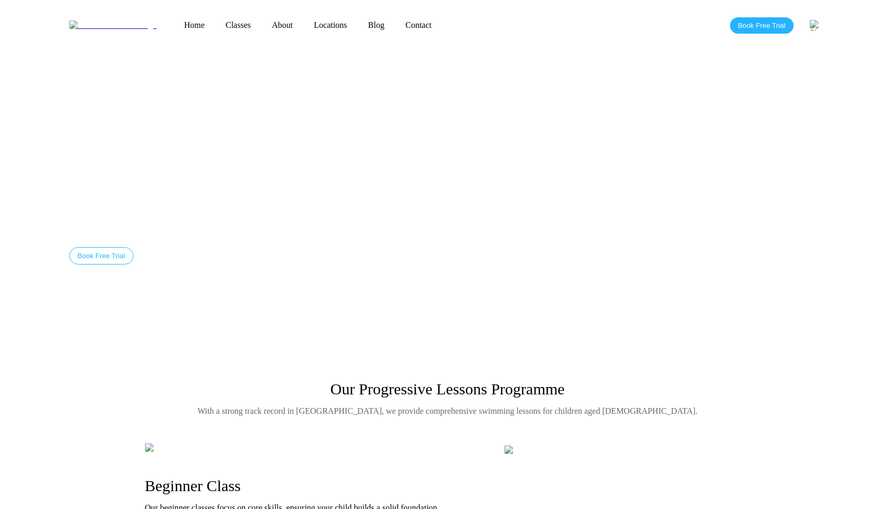
click at [215, 21] on link "Classes" at bounding box center [238, 25] width 46 height 9
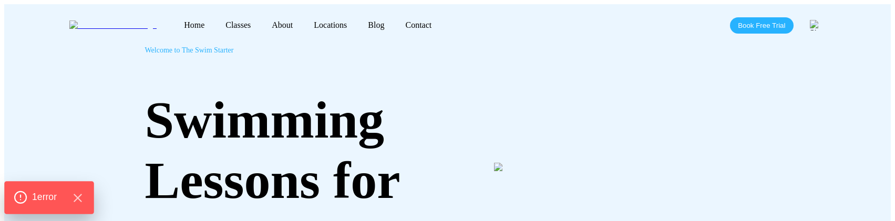
click at [46, 188] on div "1 error" at bounding box center [48, 197] width 89 height 33
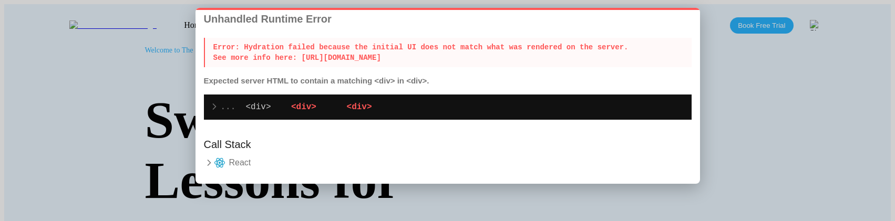
scroll to position [64, 0]
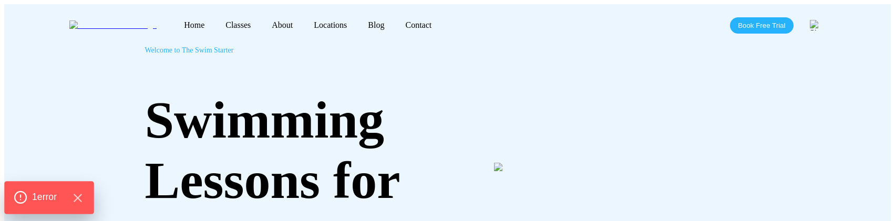
click at [46, 202] on span "1 error" at bounding box center [44, 198] width 25 height 14
click at [58, 189] on div "1 error" at bounding box center [48, 197] width 89 height 33
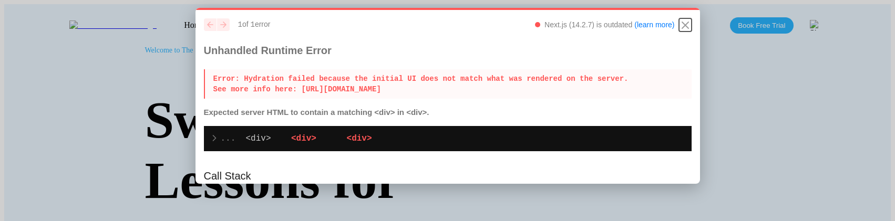
click at [681, 23] on icon "Close" at bounding box center [685, 25] width 13 height 13
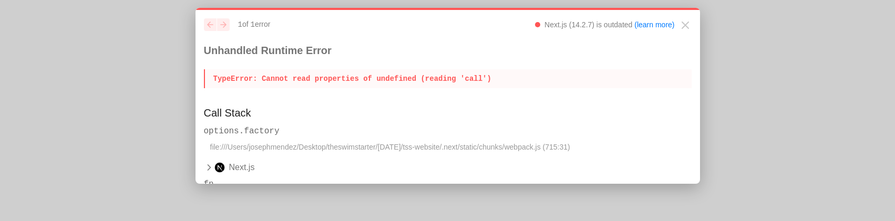
click at [208, 166] on icon at bounding box center [209, 167] width 3 height 5
drag, startPoint x: 215, startPoint y: 78, endPoint x: 567, endPoint y: 79, distance: 352.3
click at [567, 79] on p "TypeError : Cannot read properties of undefined (reading 'call')" at bounding box center [448, 78] width 488 height 19
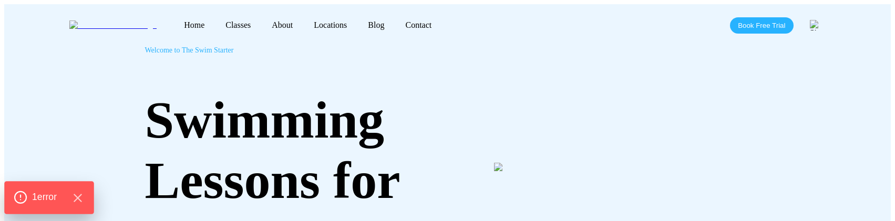
click at [50, 195] on span "1 error" at bounding box center [44, 198] width 25 height 14
click at [56, 199] on span "1 error" at bounding box center [44, 198] width 25 height 14
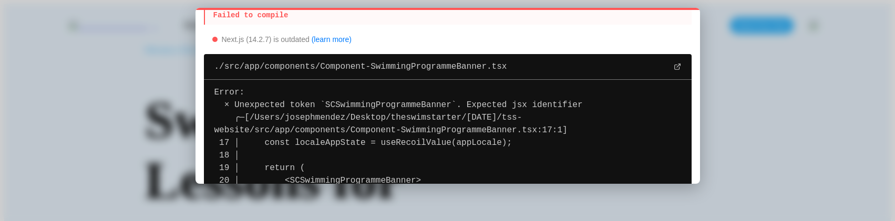
scroll to position [51, 0]
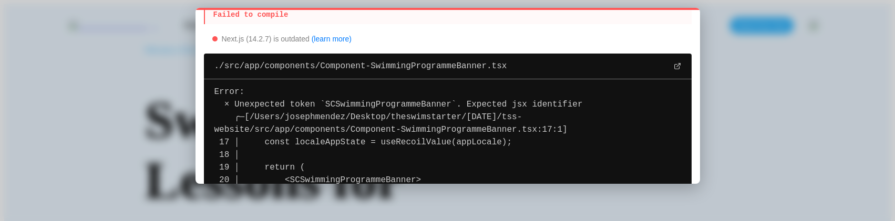
click at [364, 102] on span "Unexpected token `SCSwimmingProgrammeBanner`. Expected jsx identifier ╭─[" at bounding box center [399, 111] width 369 height 22
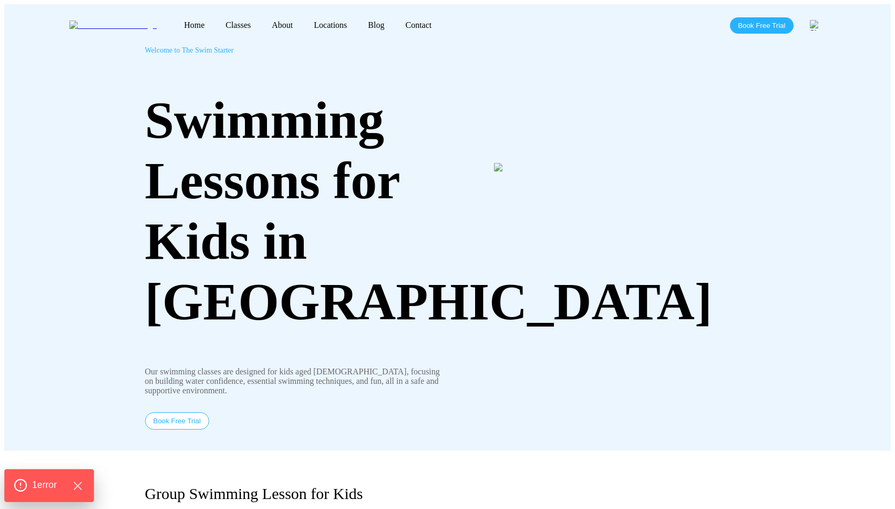
click at [49, 486] on span "1 error" at bounding box center [44, 485] width 25 height 14
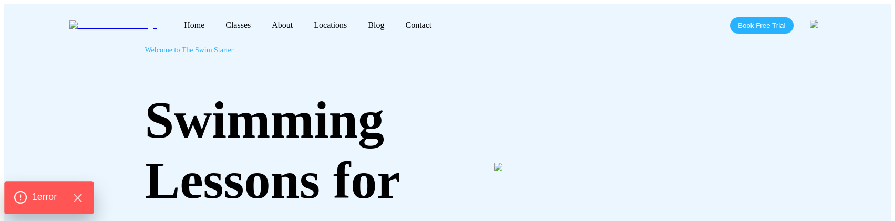
click at [47, 198] on span "1 error" at bounding box center [44, 198] width 25 height 14
click at [57, 203] on span "1 error" at bounding box center [44, 198] width 25 height 14
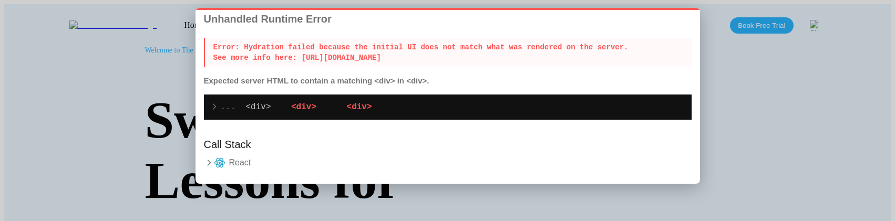
scroll to position [62, 0]
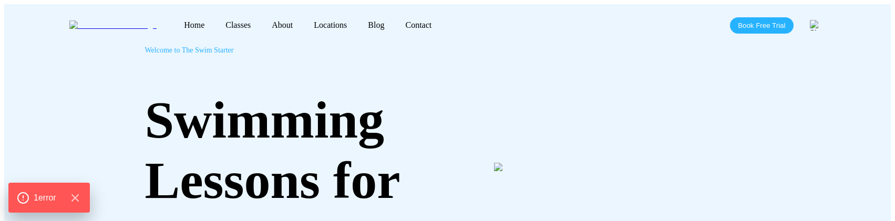
click at [174, 24] on link "Home" at bounding box center [195, 25] width 42 height 9
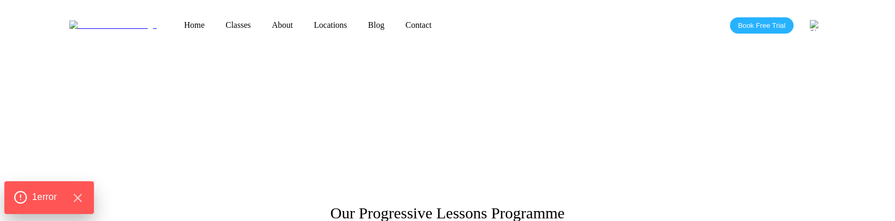
click at [45, 199] on span "1 error" at bounding box center [44, 198] width 25 height 14
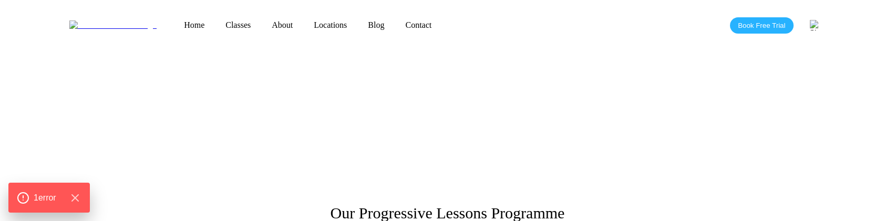
click at [199, 21] on nav "Home Classes About Locations [PERSON_NAME][GEOGRAPHIC_DATA] [GEOGRAPHIC_DATA] […" at bounding box center [308, 25] width 269 height 9
click at [215, 21] on link "Classes" at bounding box center [238, 25] width 46 height 9
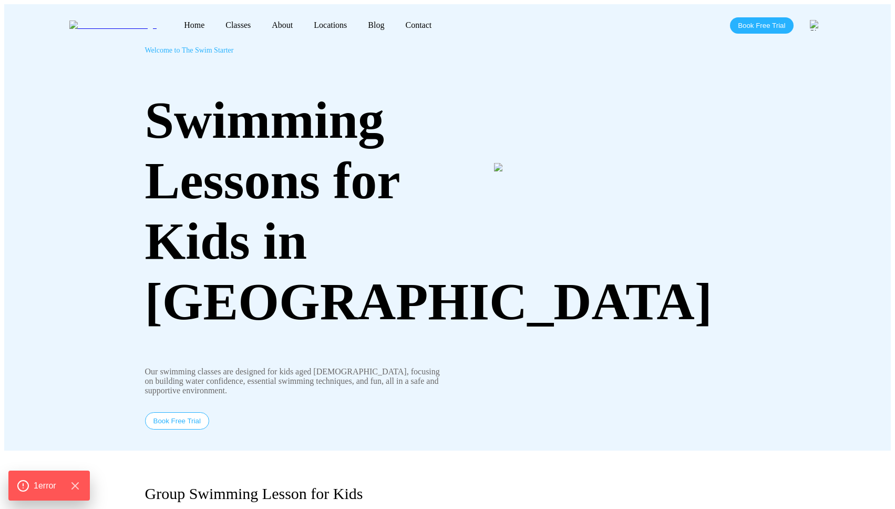
click at [261, 22] on link "About" at bounding box center [282, 25] width 42 height 9
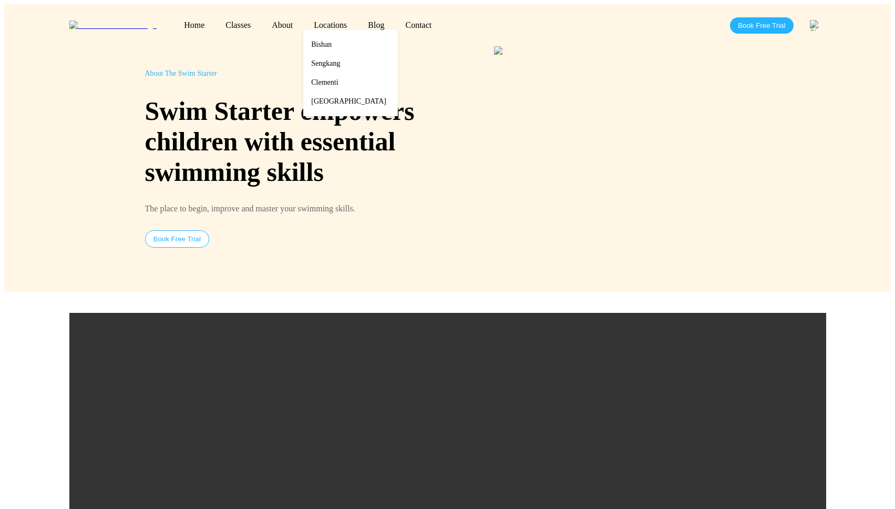
click at [303, 21] on link "Locations" at bounding box center [330, 25] width 54 height 9
click at [303, 43] on link "Bishan" at bounding box center [350, 44] width 95 height 19
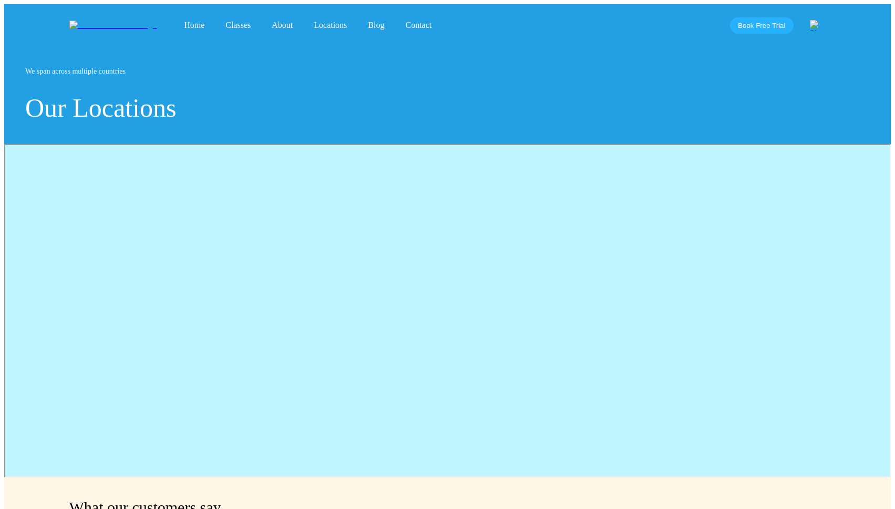
click at [358, 23] on link "Blog" at bounding box center [376, 25] width 37 height 9
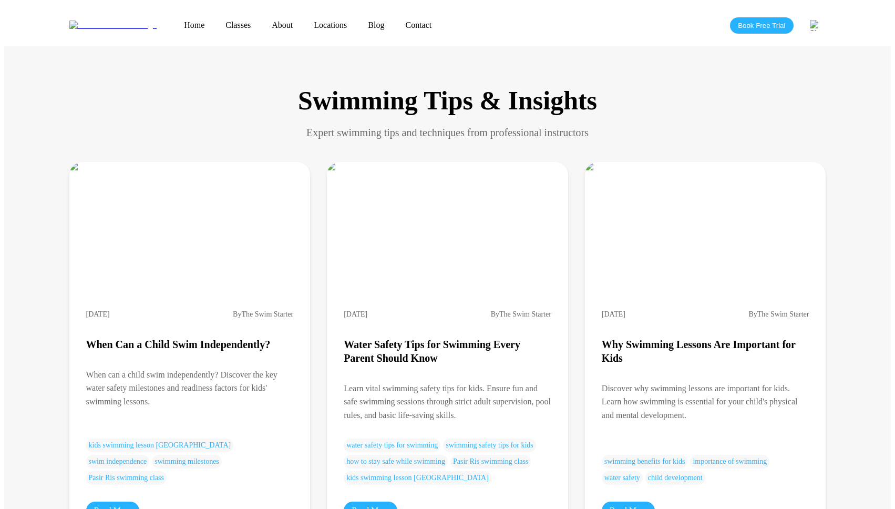
click at [395, 21] on link "Contact" at bounding box center [418, 25] width 47 height 9
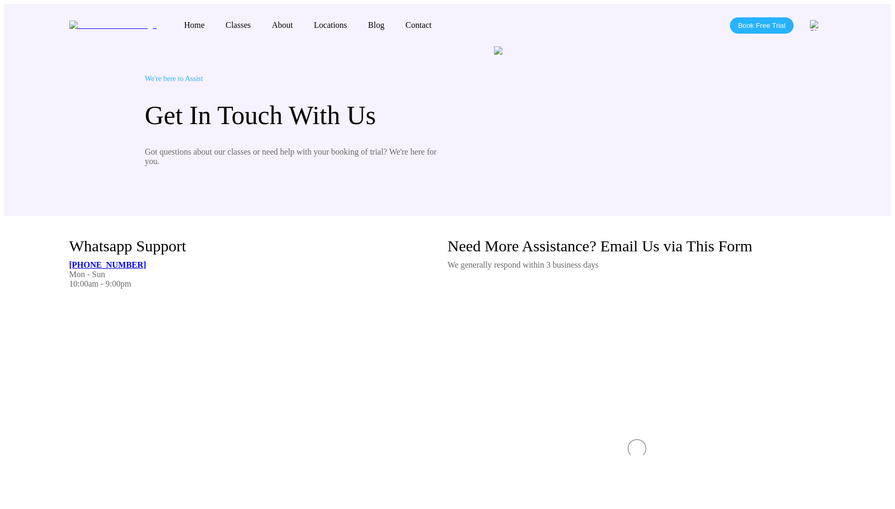
click at [215, 22] on link "Classes" at bounding box center [238, 25] width 46 height 9
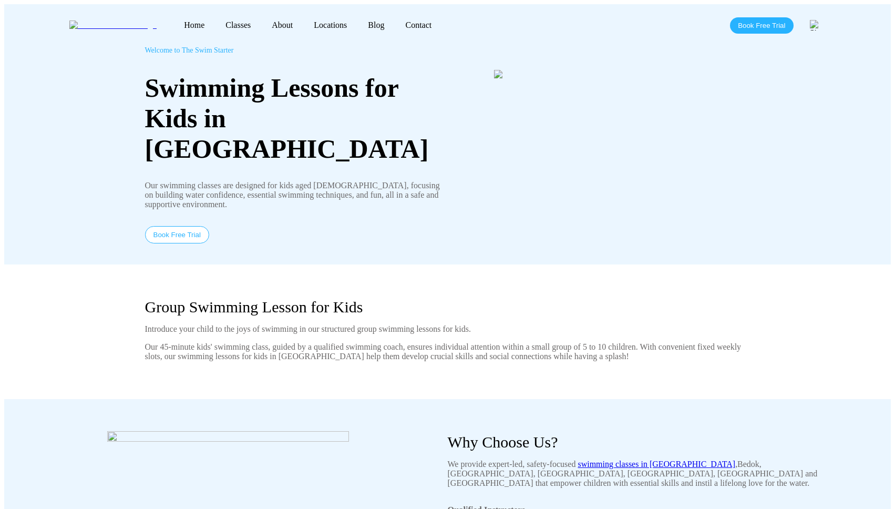
click at [358, 24] on link "Blog" at bounding box center [376, 25] width 37 height 9
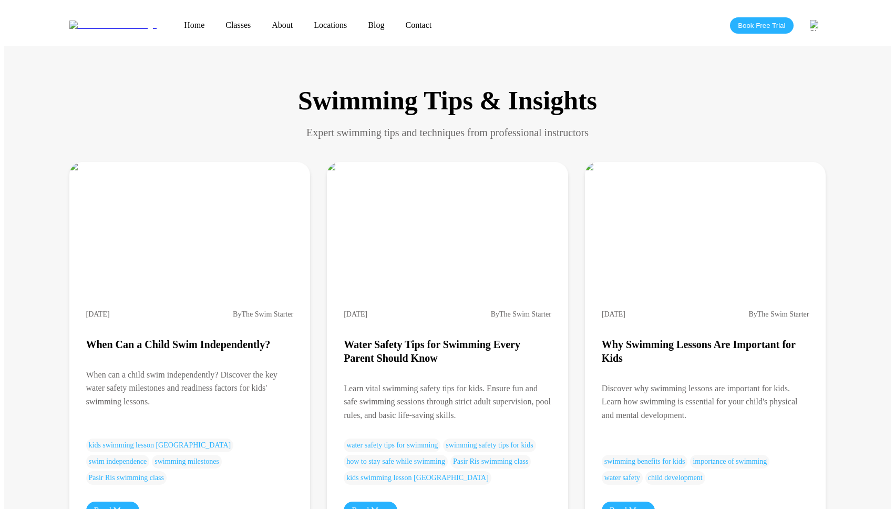
click at [215, 21] on link "Classes" at bounding box center [238, 25] width 46 height 9
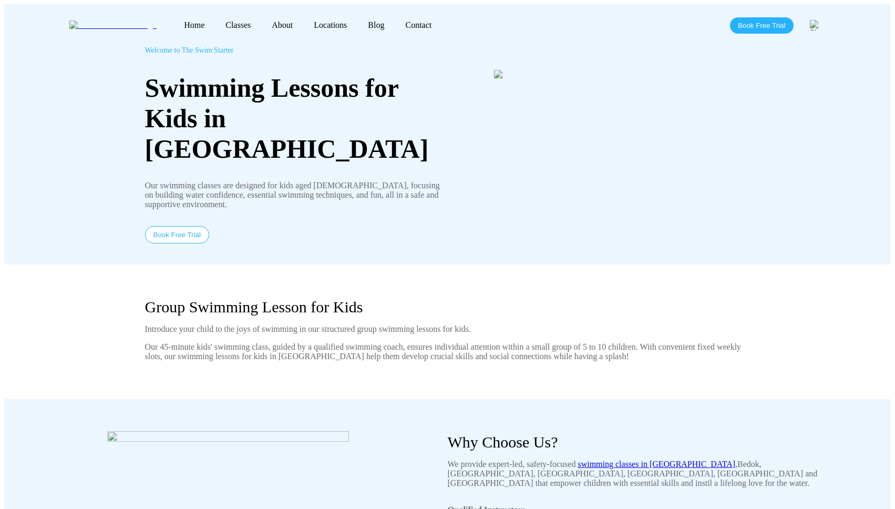
click at [174, 21] on link "Home" at bounding box center [195, 25] width 42 height 9
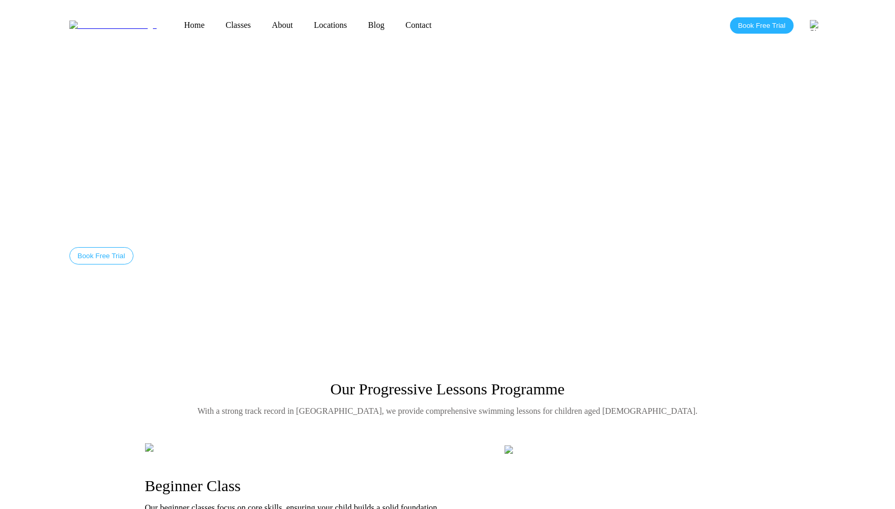
click at [174, 23] on link "Home" at bounding box center [195, 25] width 42 height 9
click at [304, 27] on nav "Home Classes About Locations [PERSON_NAME][GEOGRAPHIC_DATA] [GEOGRAPHIC_DATA] […" at bounding box center [308, 25] width 269 height 9
click at [358, 21] on link "Blog" at bounding box center [376, 25] width 37 height 9
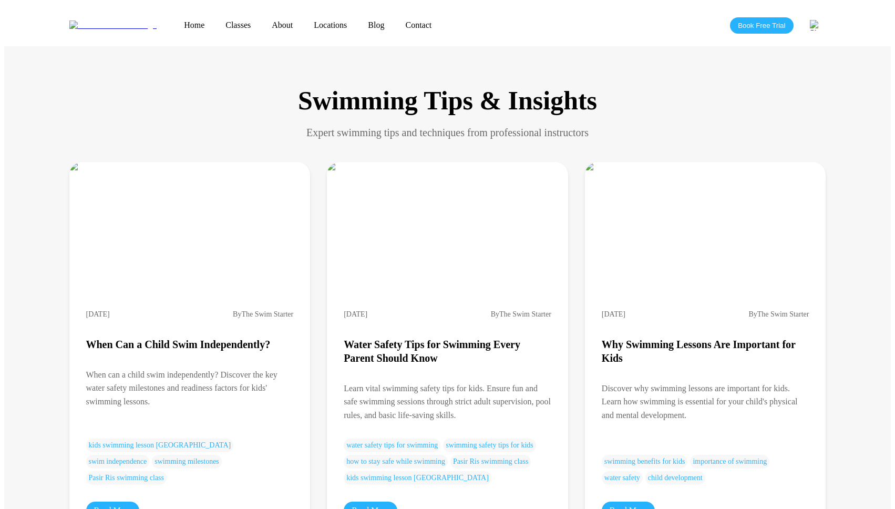
click at [395, 23] on link "Contact" at bounding box center [418, 25] width 47 height 9
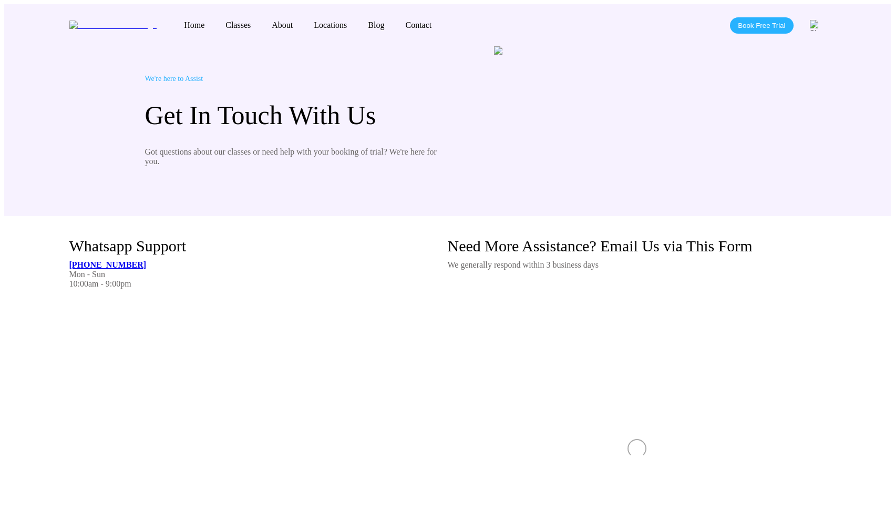
click at [215, 25] on link "Classes" at bounding box center [238, 25] width 46 height 9
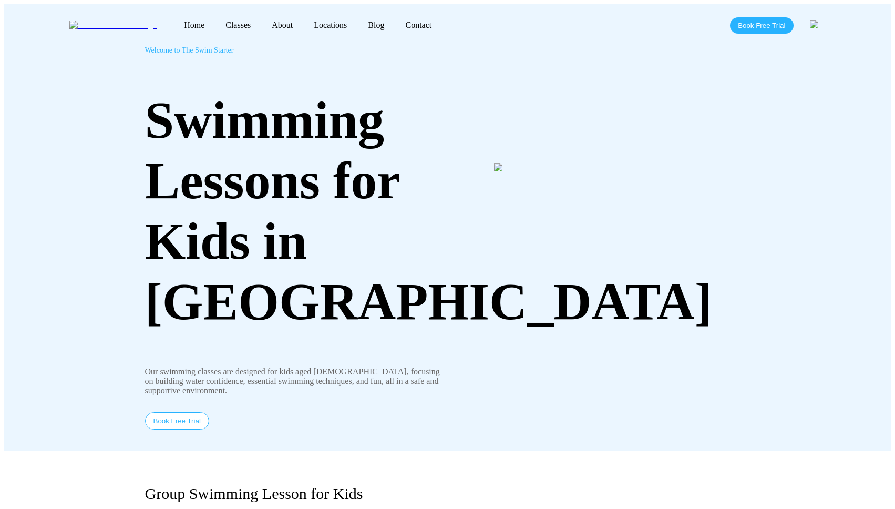
click at [324, 53] on div "Welcome to The Swim Starter Swimming Lessons for Kids in Singapore Our swimming…" at bounding box center [296, 237] width 303 height 383
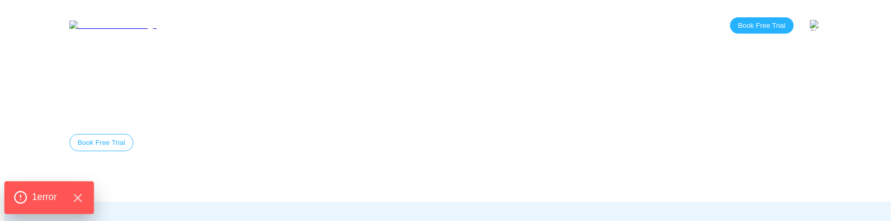
click at [57, 200] on span "1 error" at bounding box center [44, 198] width 25 height 14
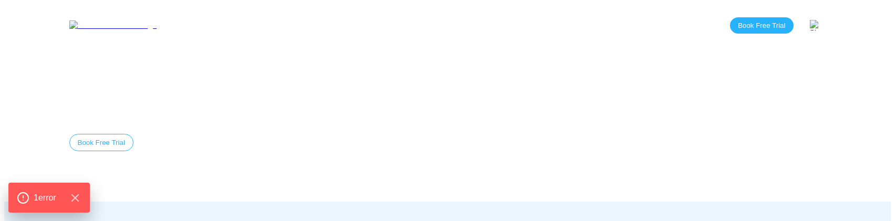
click at [174, 23] on link "Home" at bounding box center [195, 25] width 42 height 9
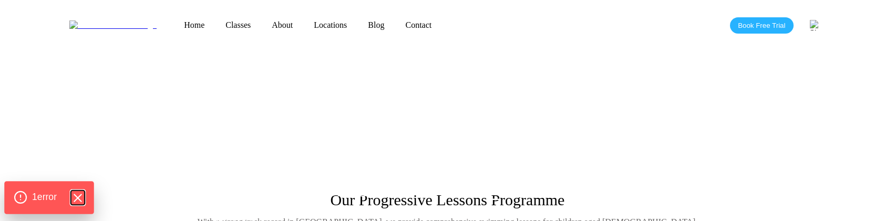
click at [81, 193] on icon "Hide Errors" at bounding box center [77, 198] width 14 height 14
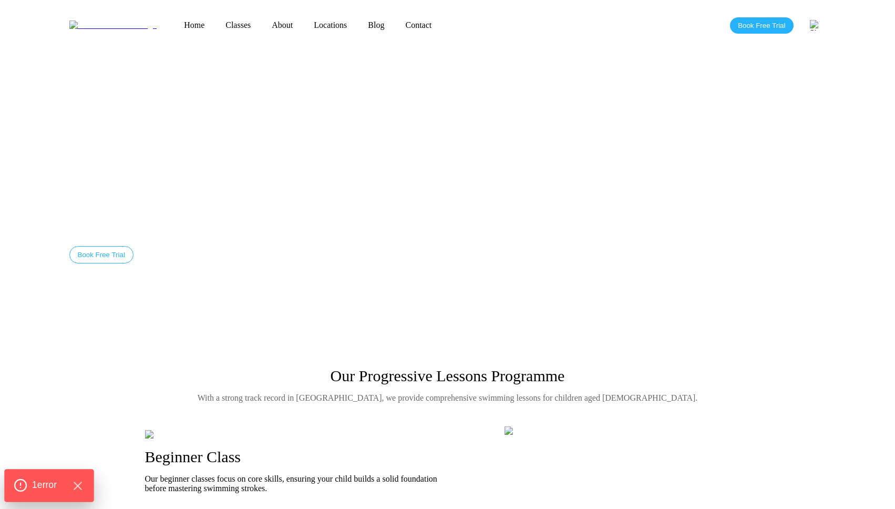
click at [57, 480] on span "1 error" at bounding box center [44, 485] width 25 height 14
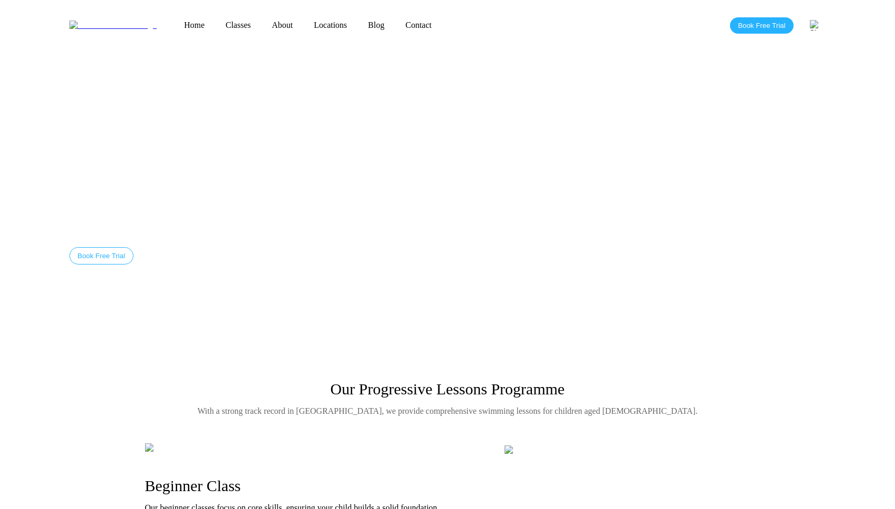
click at [215, 24] on link "Classes" at bounding box center [238, 25] width 46 height 9
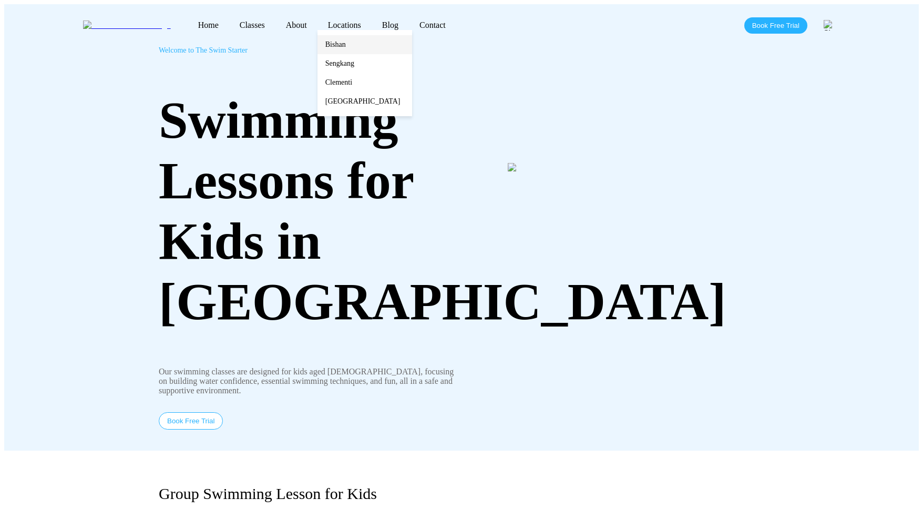
click at [318, 40] on link "Bishan" at bounding box center [365, 44] width 95 height 19
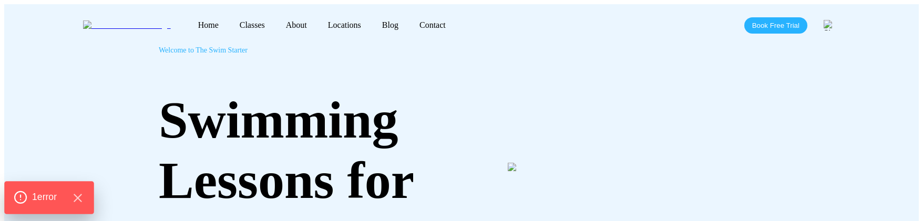
click at [32, 211] on div "1 error" at bounding box center [48, 197] width 89 height 33
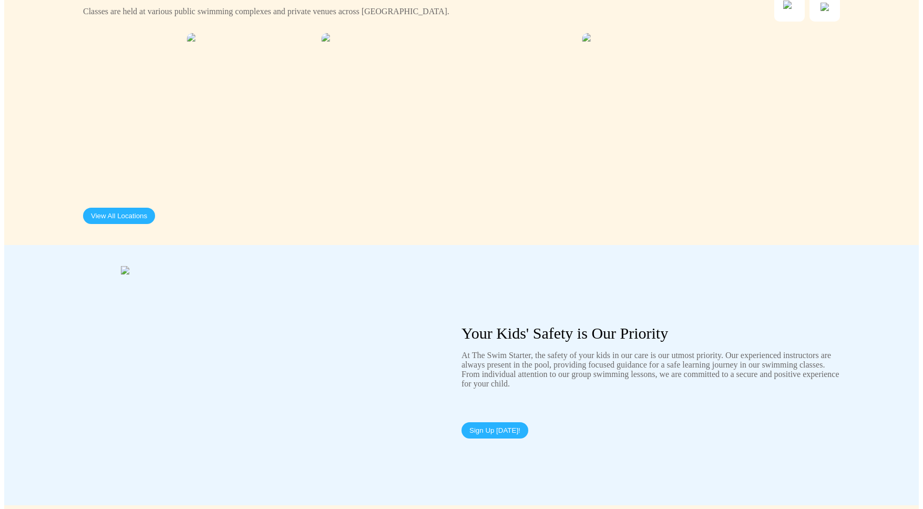
scroll to position [2779, 0]
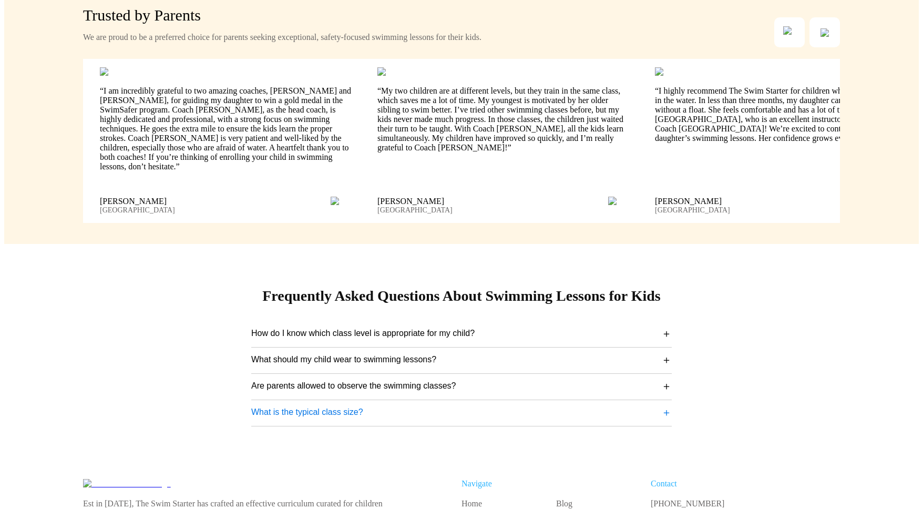
click at [279, 221] on span "What is the typical class size?" at bounding box center [307, 411] width 112 height 9
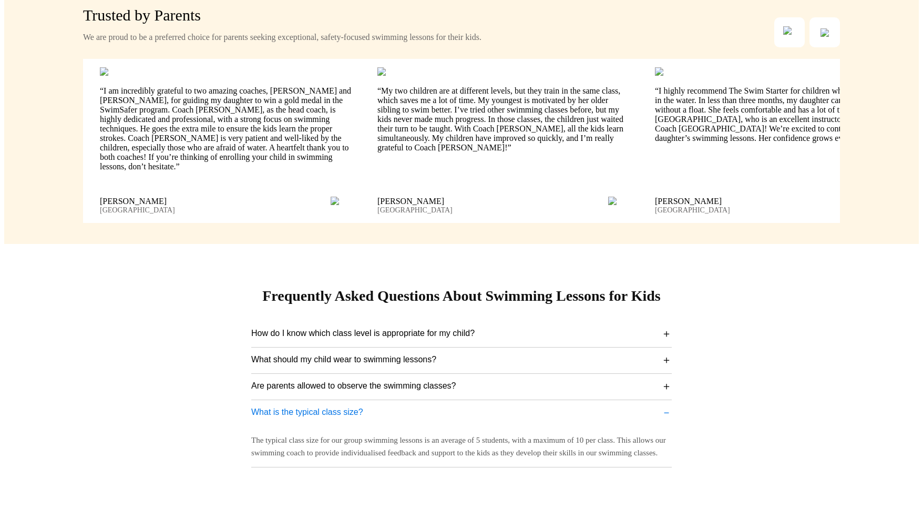
click at [279, 221] on span "What is the typical class size?" at bounding box center [307, 411] width 112 height 9
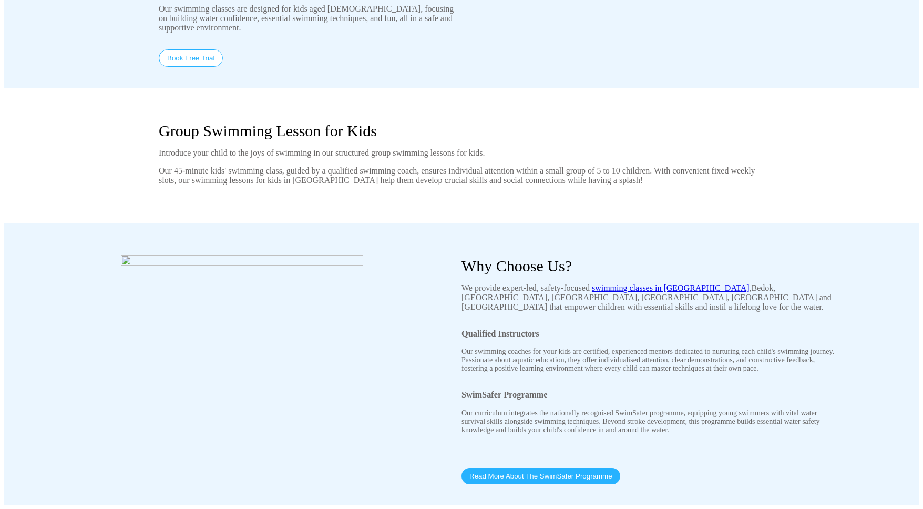
scroll to position [0, 0]
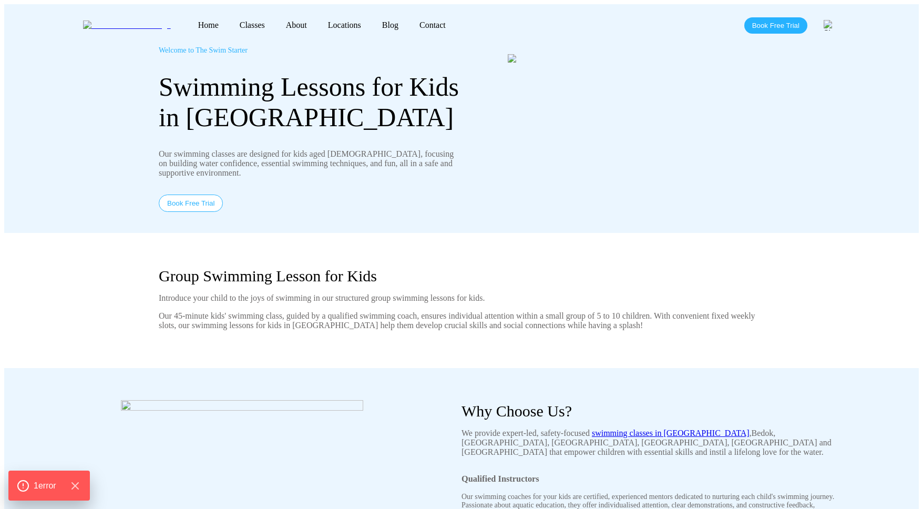
click at [188, 25] on link "Home" at bounding box center [209, 25] width 42 height 9
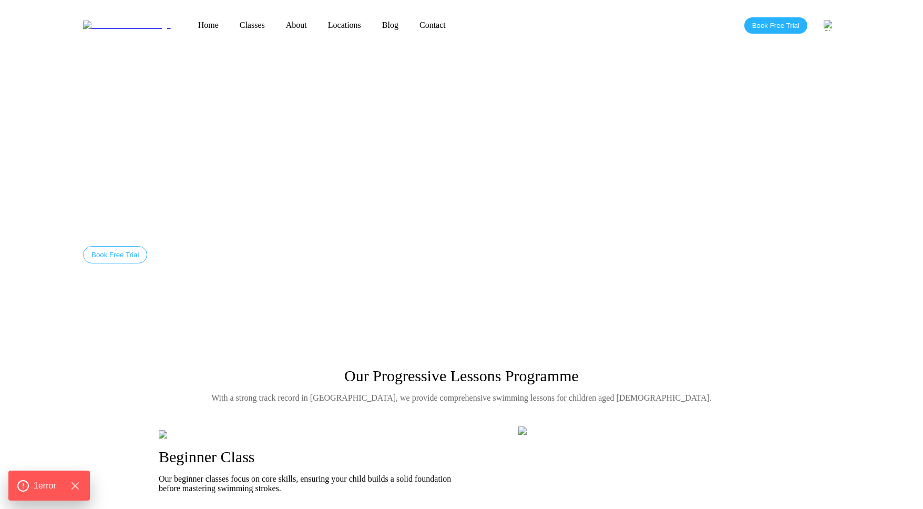
click at [215, 27] on nav "Home Classes About Locations [PERSON_NAME][GEOGRAPHIC_DATA] [GEOGRAPHIC_DATA] […" at bounding box center [322, 25] width 269 height 9
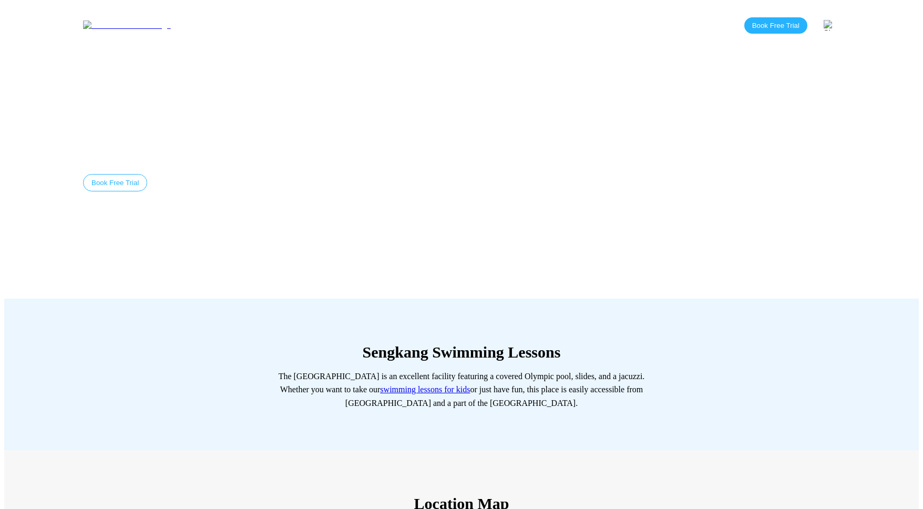
click at [229, 22] on link "Classes" at bounding box center [252, 25] width 46 height 9
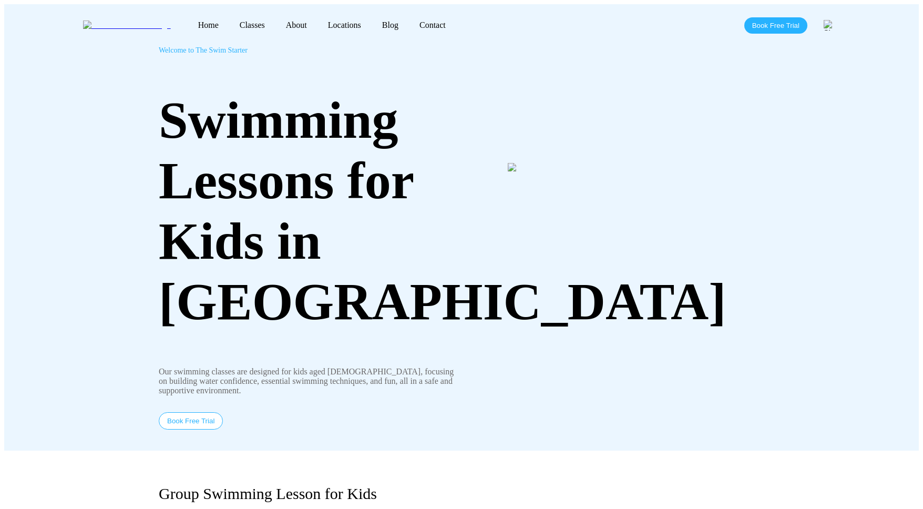
click at [188, 22] on link "Home" at bounding box center [209, 25] width 42 height 9
click at [188, 24] on link "Home" at bounding box center [209, 25] width 42 height 9
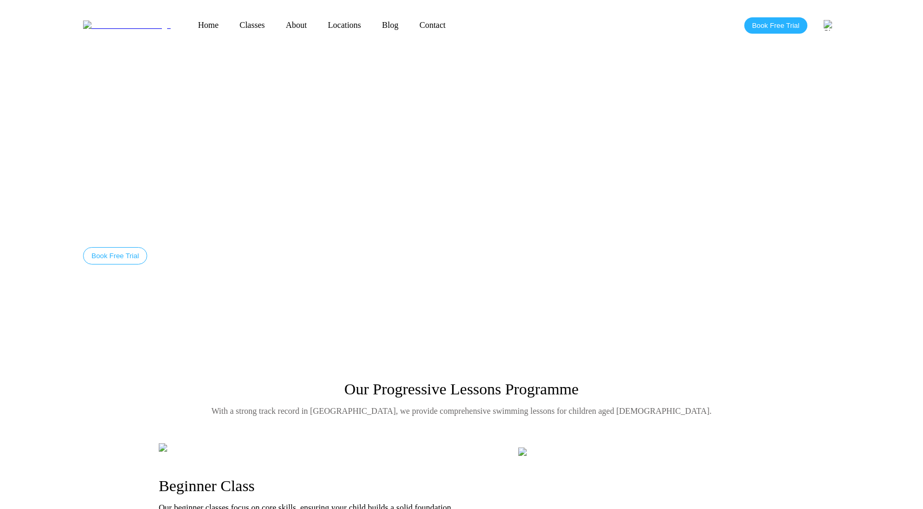
click at [229, 25] on link "Classes" at bounding box center [252, 25] width 46 height 9
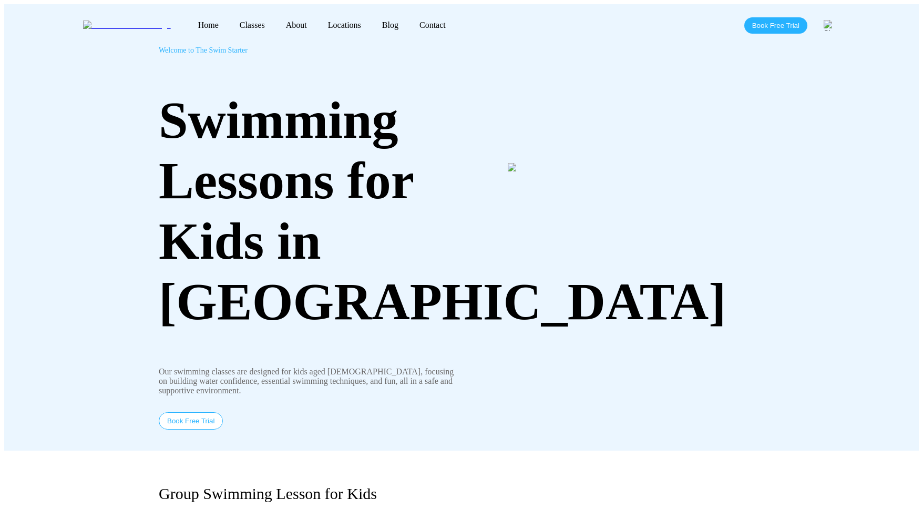
click at [276, 24] on link "About" at bounding box center [297, 25] width 42 height 9
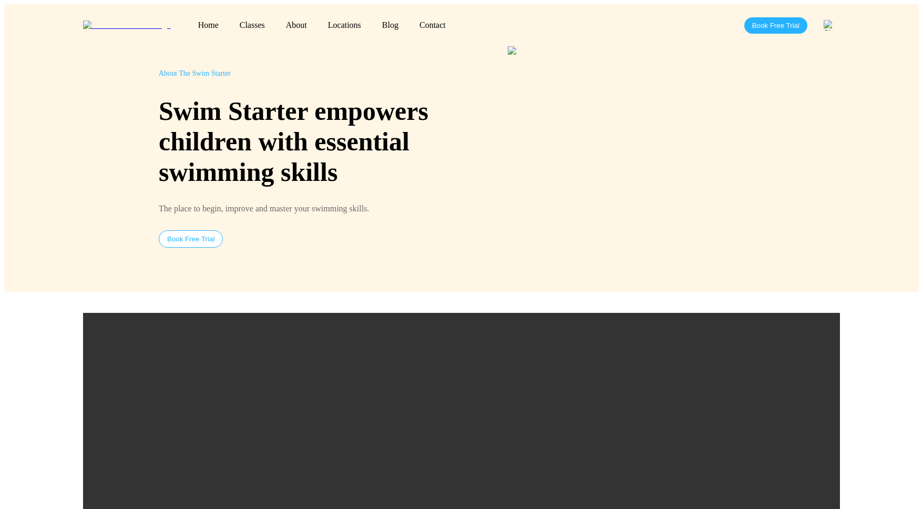
click at [372, 22] on link "Blog" at bounding box center [390, 25] width 37 height 9
